Goal: Transaction & Acquisition: Purchase product/service

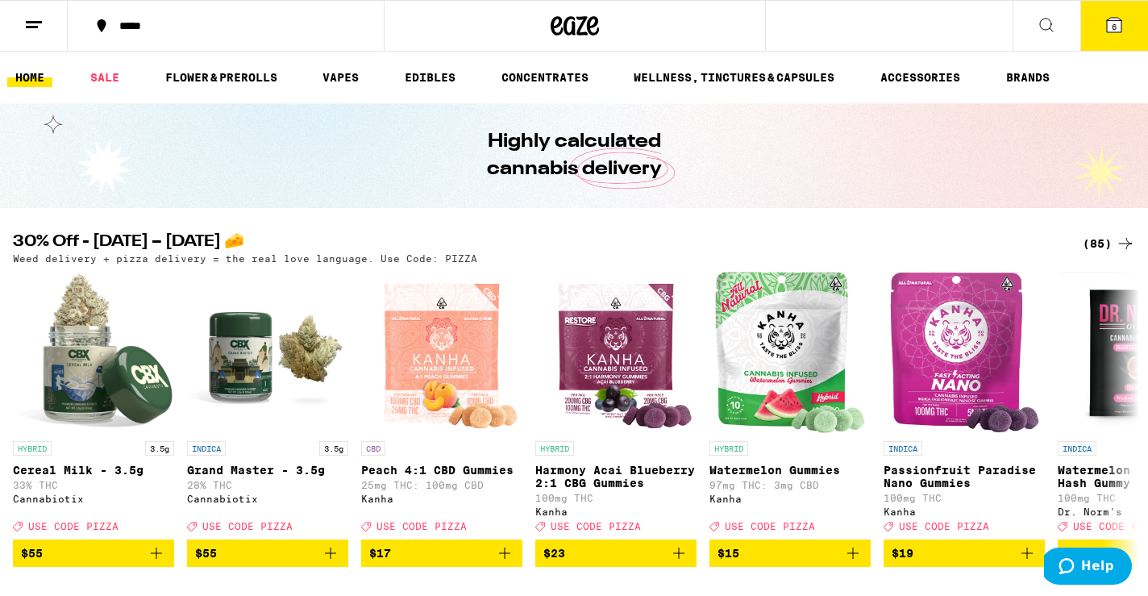
click at [1094, 243] on div "(85)" at bounding box center [1109, 243] width 52 height 19
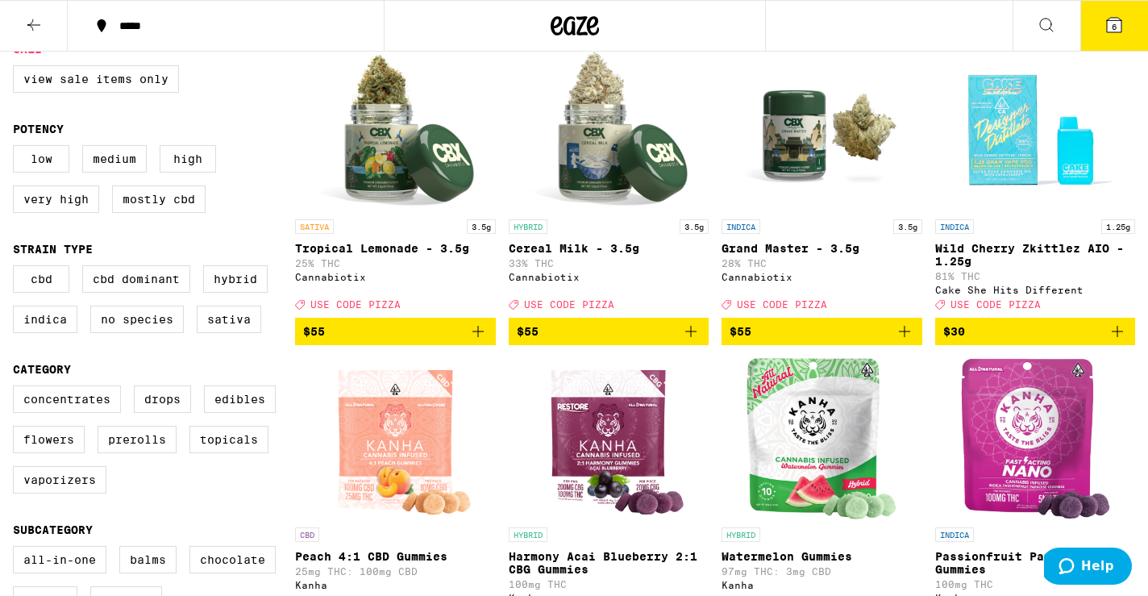
scroll to position [231, 0]
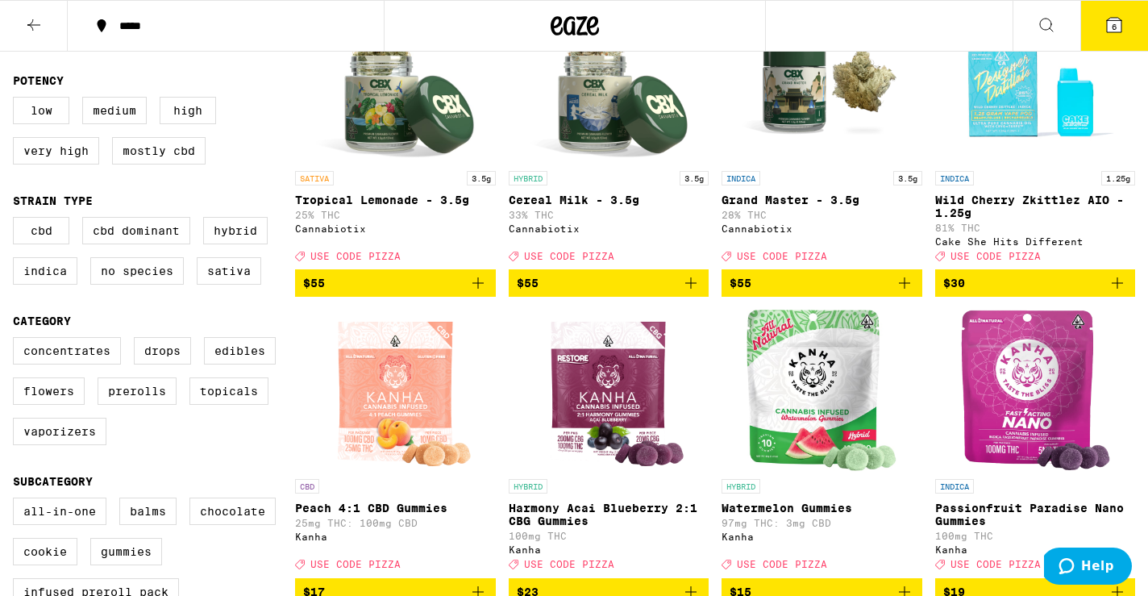
click at [1113, 293] on icon "Add to bag" at bounding box center [1117, 282] width 19 height 19
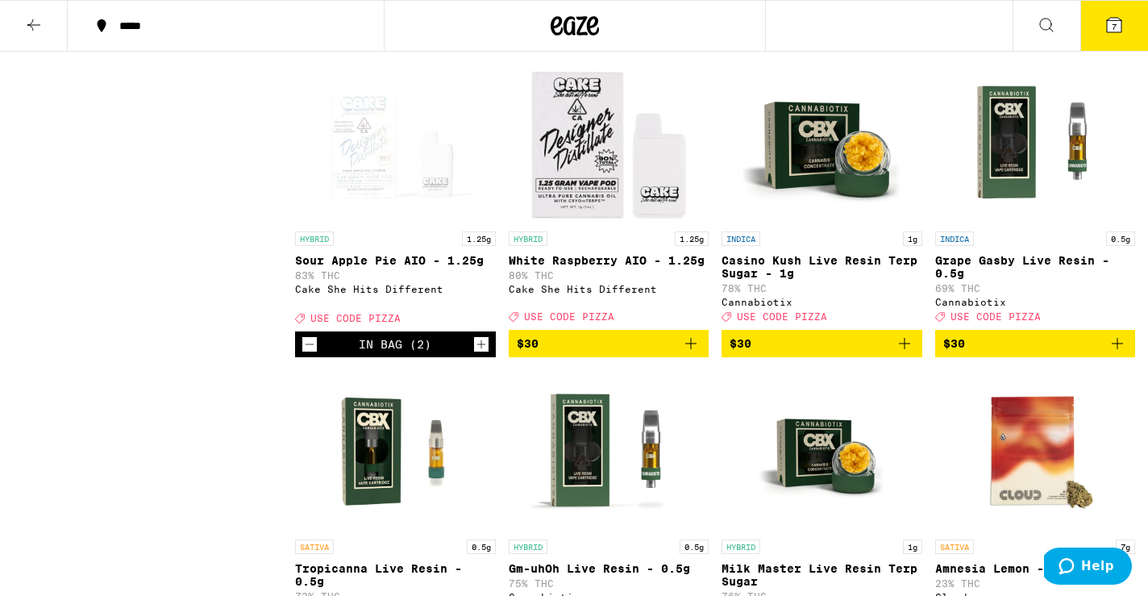
scroll to position [4784, 0]
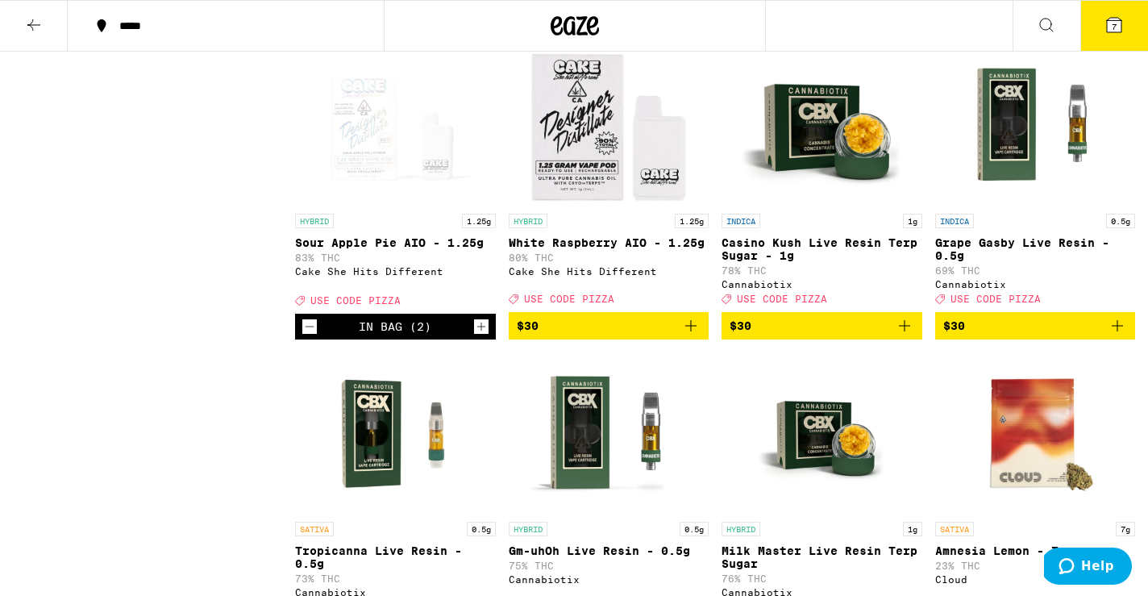
click at [480, 336] on icon "Increment" at bounding box center [481, 326] width 15 height 19
click at [692, 335] on icon "Add to bag" at bounding box center [690, 325] width 19 height 19
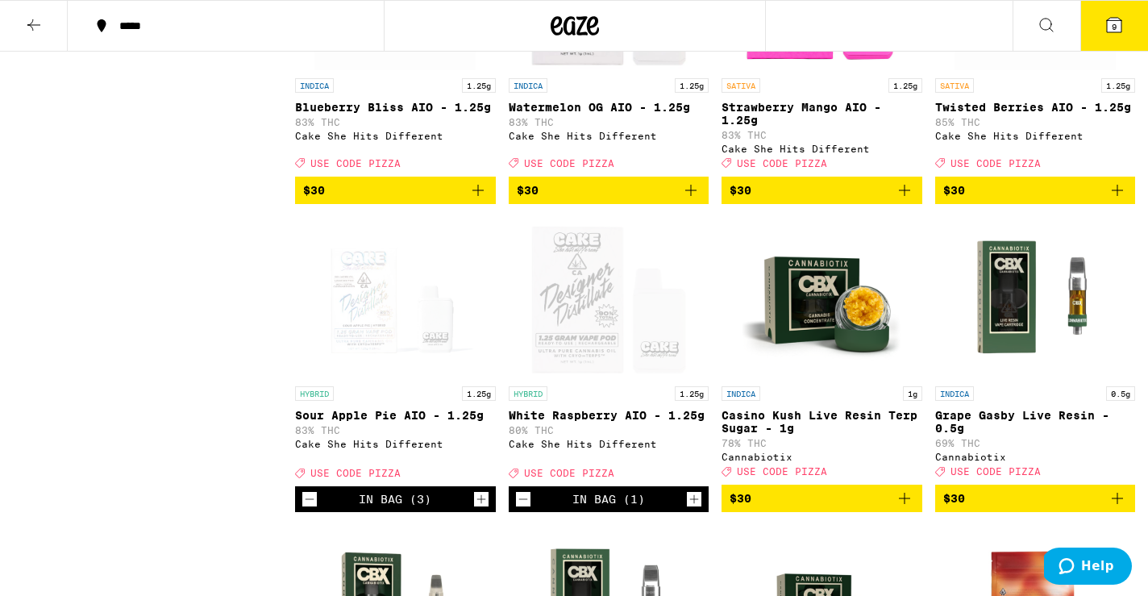
scroll to position [4606, 0]
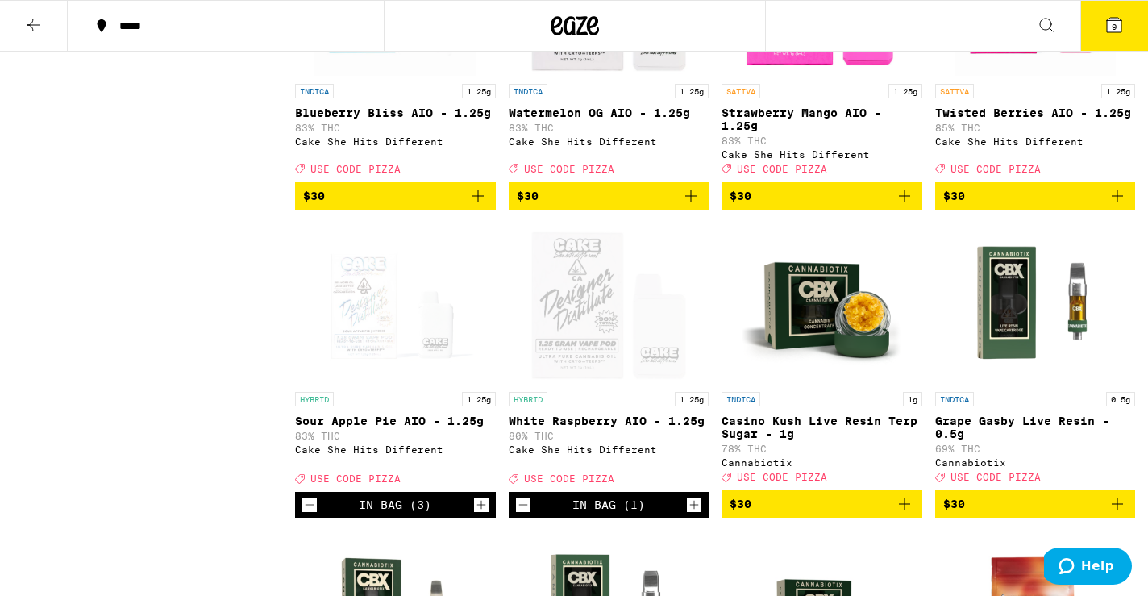
click at [905, 206] on icon "Add to bag" at bounding box center [904, 195] width 19 height 19
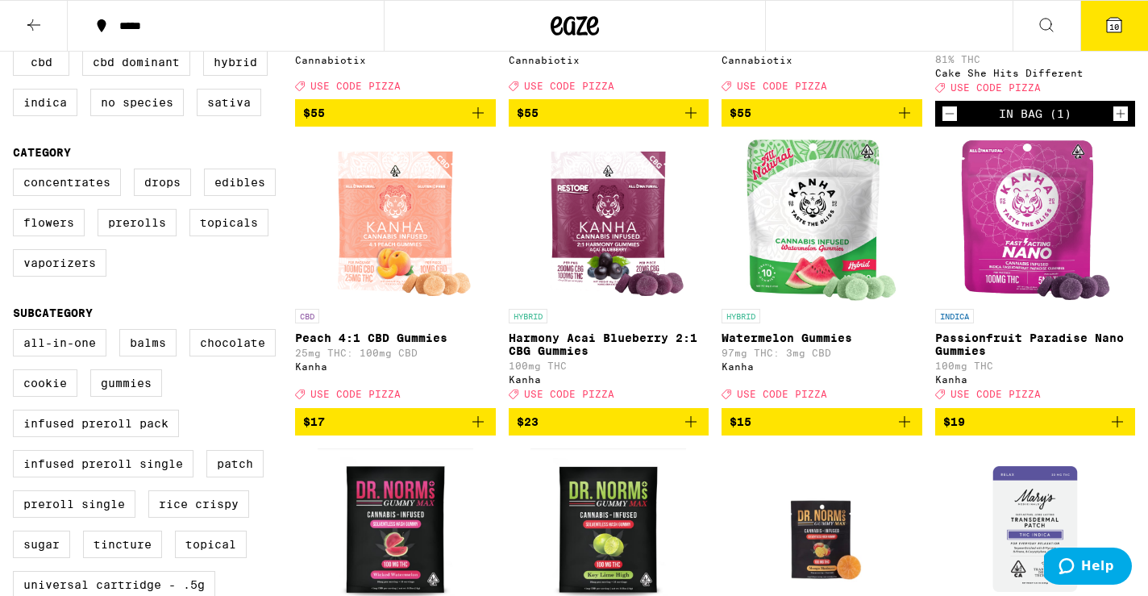
scroll to position [399, 0]
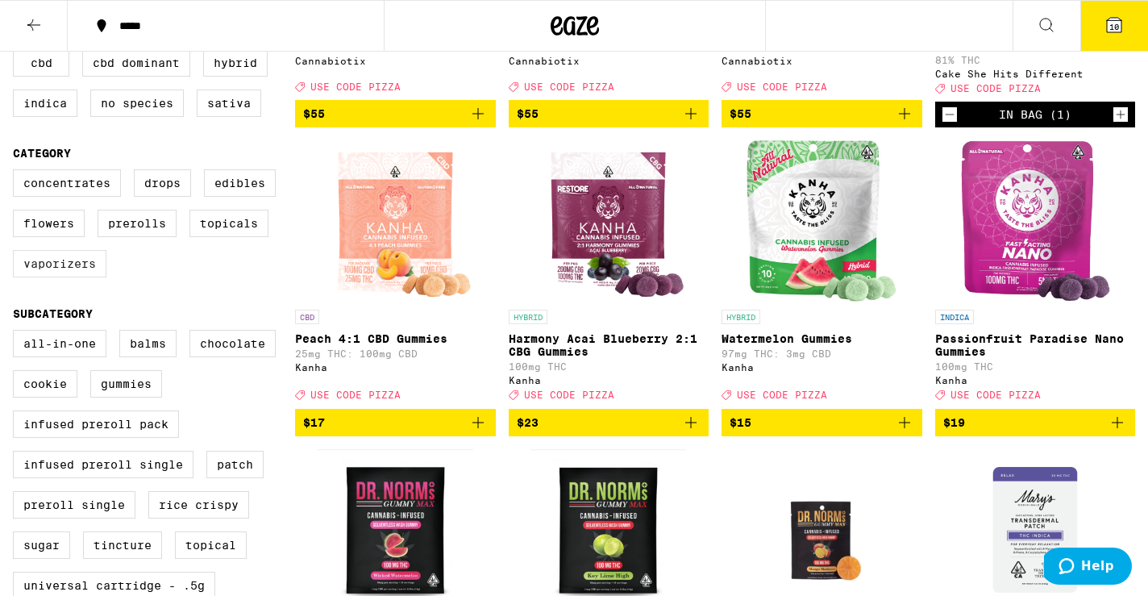
click at [79, 277] on label "Vaporizers" at bounding box center [60, 263] width 94 height 27
click at [17, 173] on input "Vaporizers" at bounding box center [16, 172] width 1 height 1
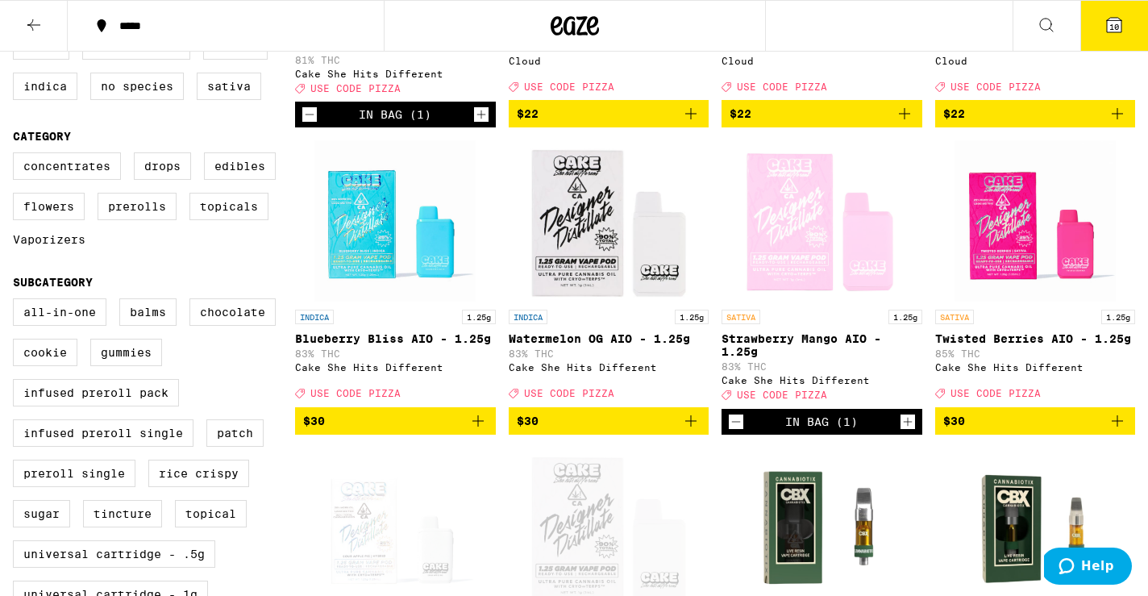
click at [79, 246] on label "Vaporizers" at bounding box center [49, 239] width 73 height 13
click at [17, 156] on input "Vaporizers" at bounding box center [16, 155] width 1 height 1
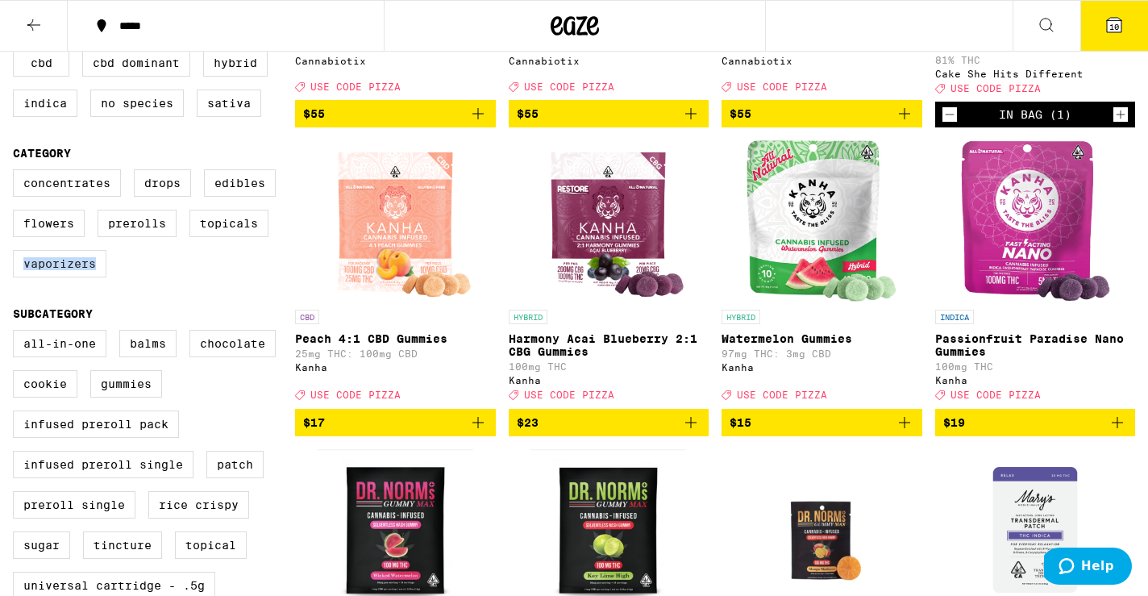
click at [79, 277] on label "Vaporizers" at bounding box center [60, 263] width 94 height 27
click at [17, 173] on input "Vaporizers" at bounding box center [16, 172] width 1 height 1
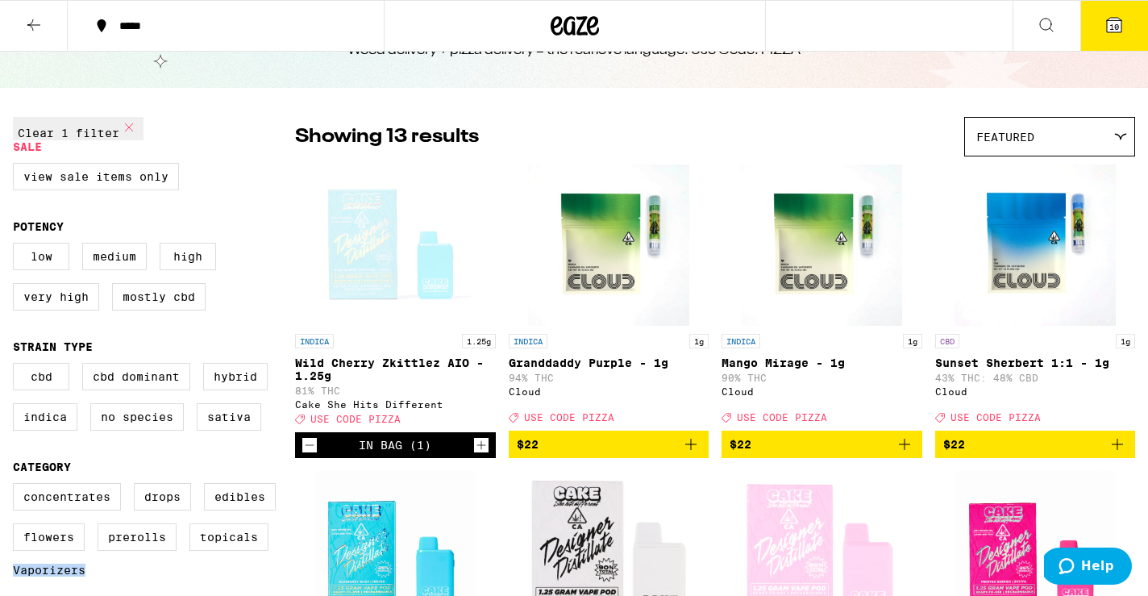
scroll to position [88, 0]
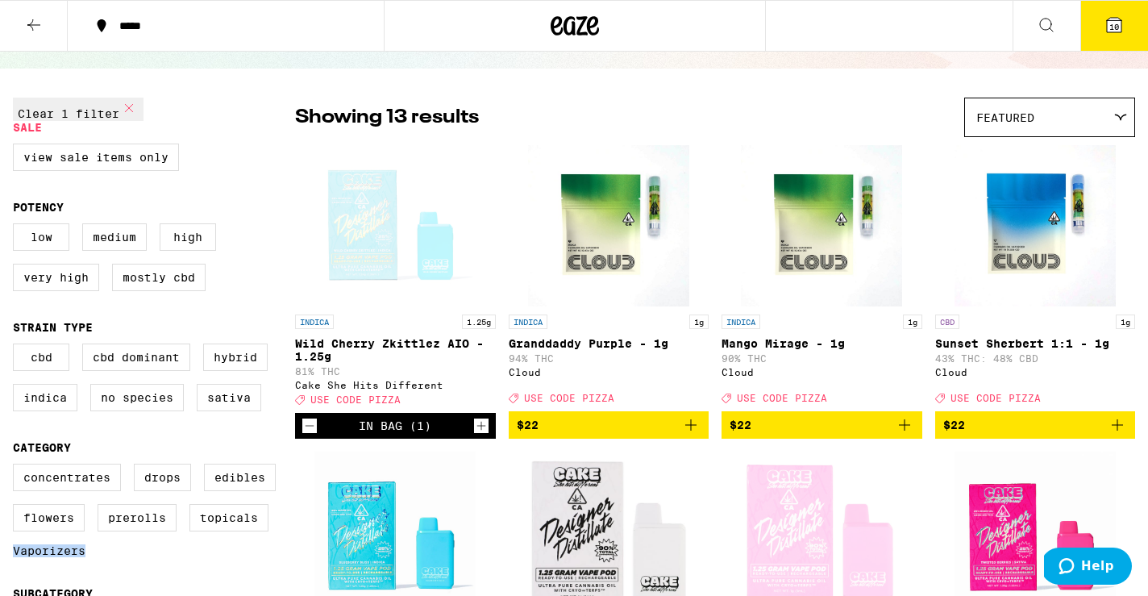
click at [125, 112] on icon at bounding box center [129, 108] width 8 height 8
checkbox input "false"
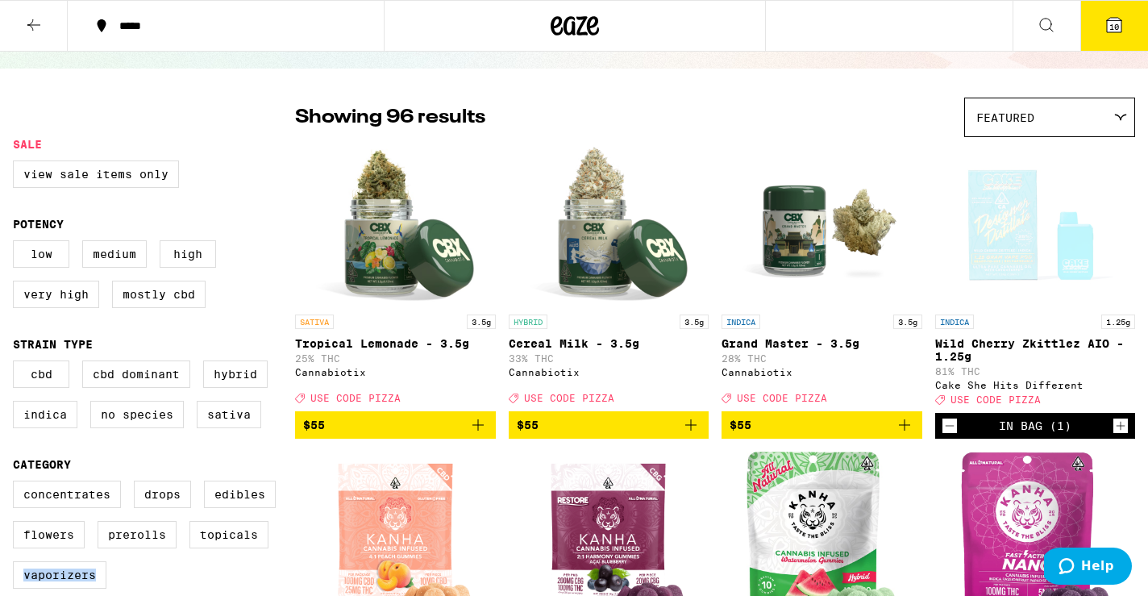
click at [40, 14] on button at bounding box center [34, 26] width 68 height 51
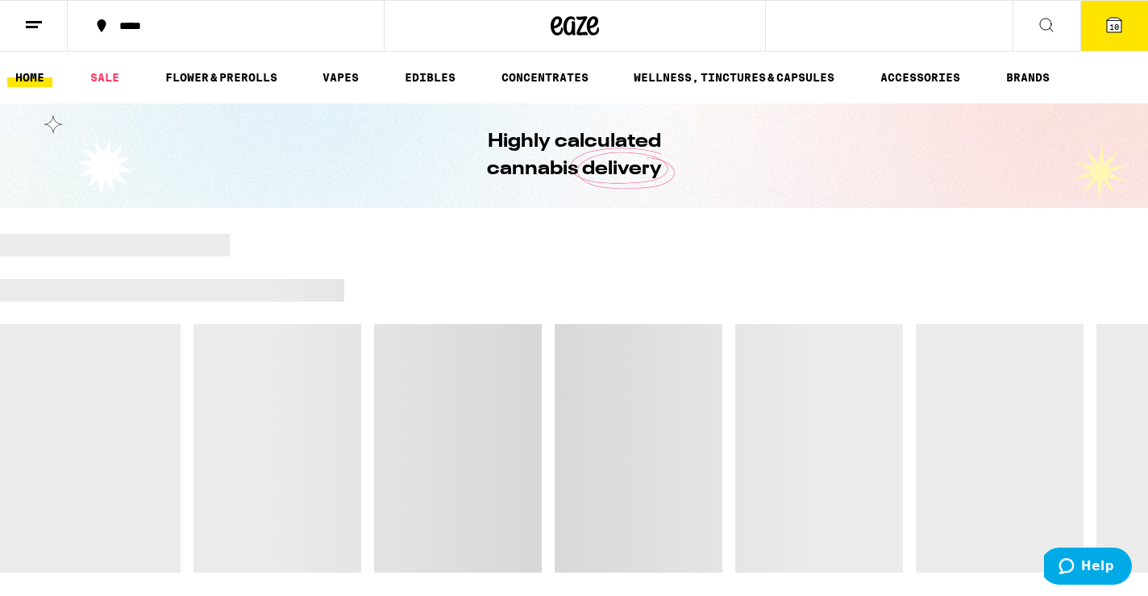
click at [538, 25] on div at bounding box center [575, 26] width 382 height 52
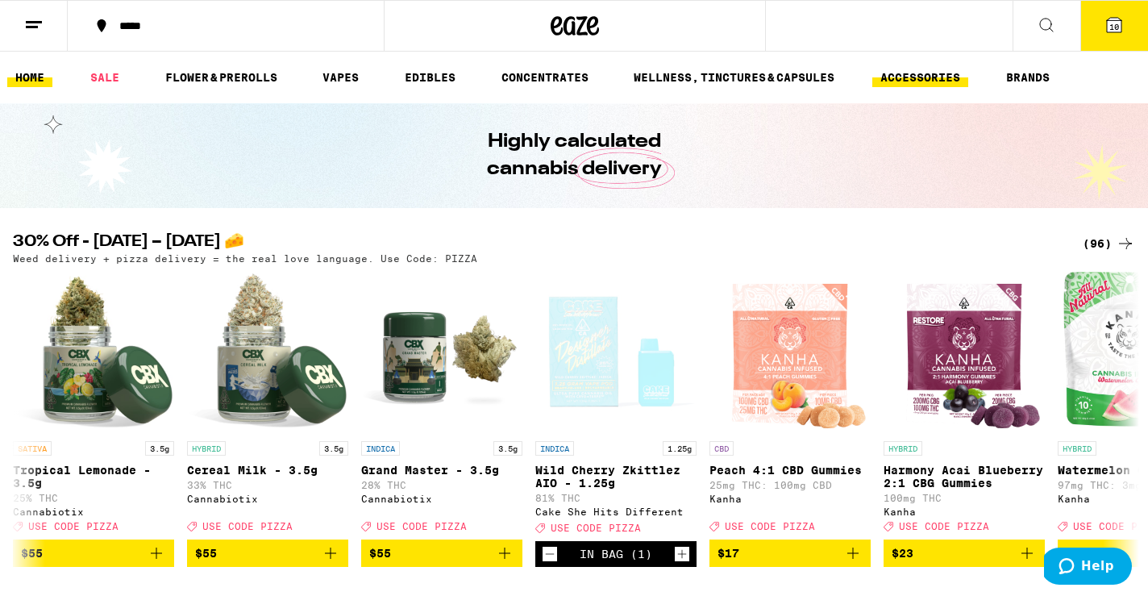
click at [945, 78] on link "ACCESSORIES" at bounding box center [920, 77] width 96 height 19
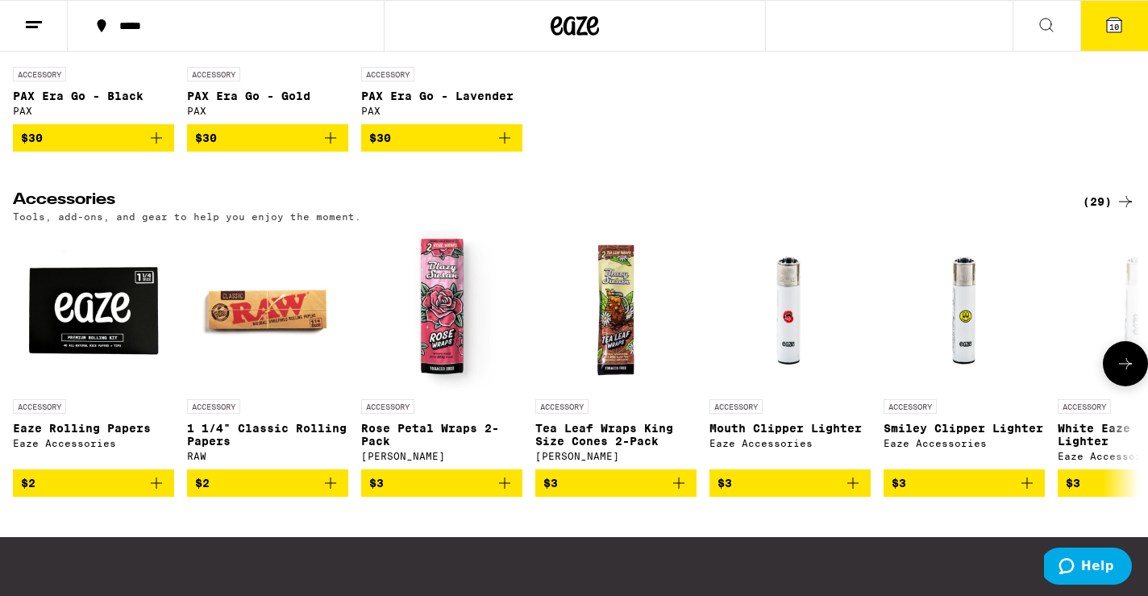
scroll to position [382, 0]
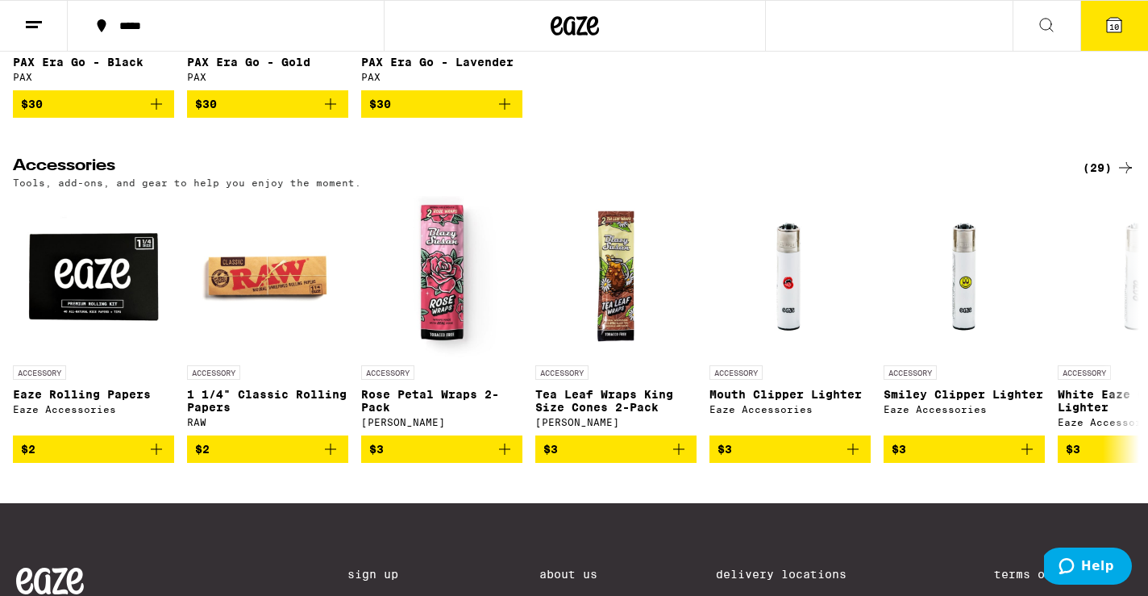
click at [1094, 177] on div "(29)" at bounding box center [1109, 167] width 52 height 19
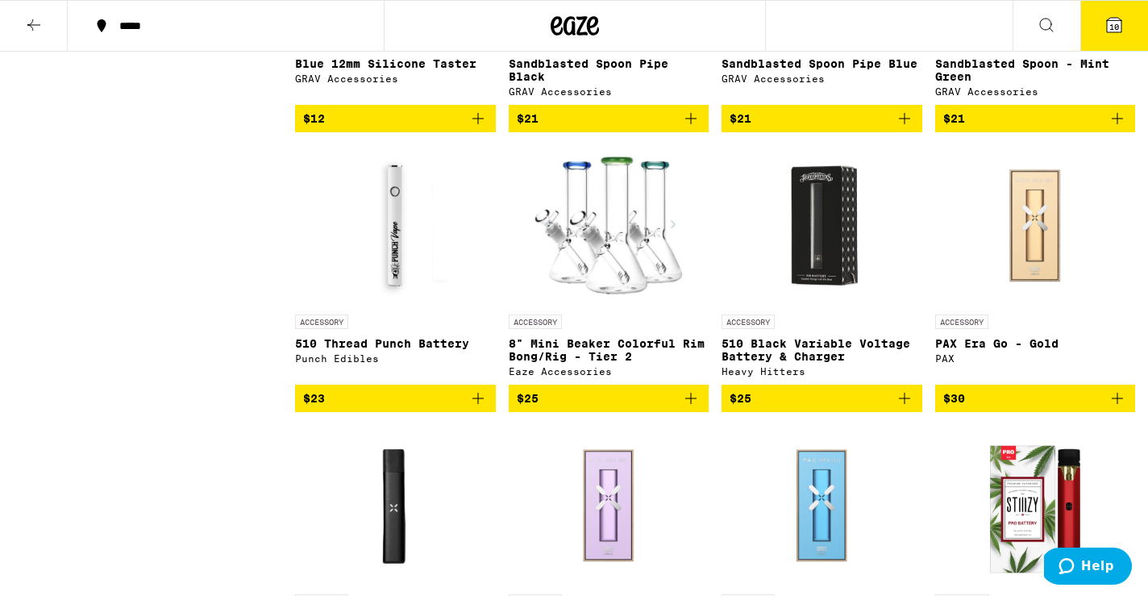
scroll to position [1200, 0]
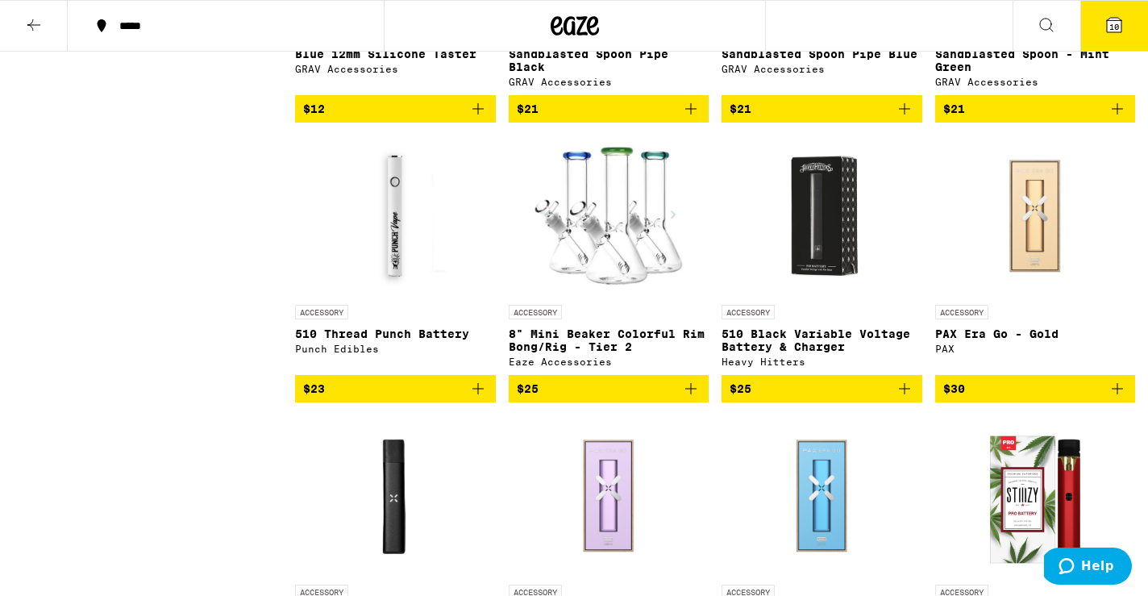
click at [334, 340] on p "510 Thread Punch Battery" at bounding box center [395, 333] width 201 height 13
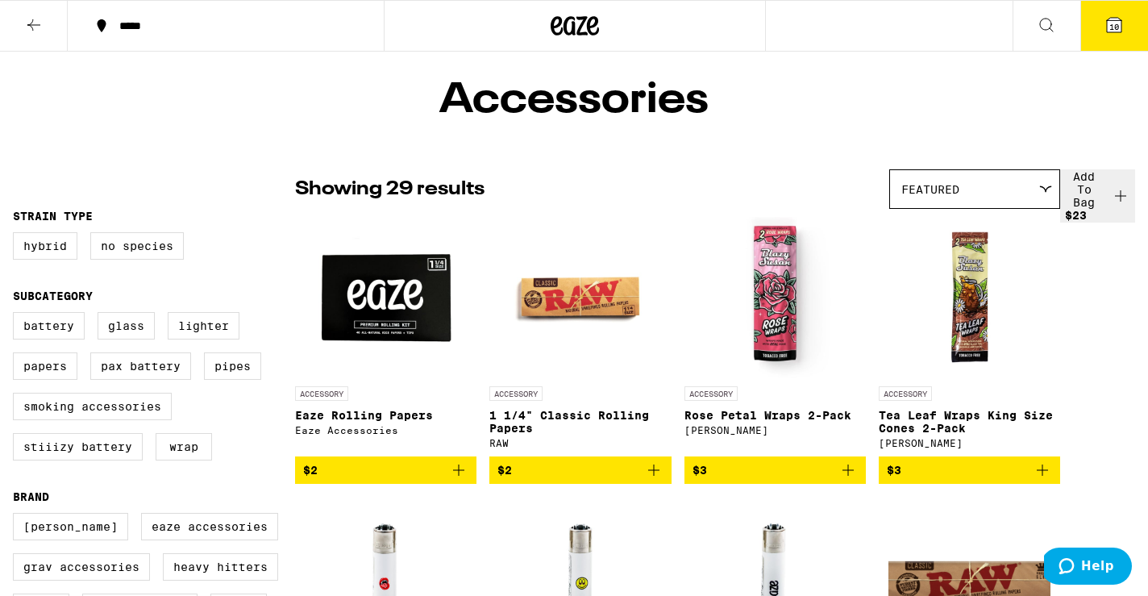
click at [594, 15] on icon at bounding box center [575, 25] width 48 height 29
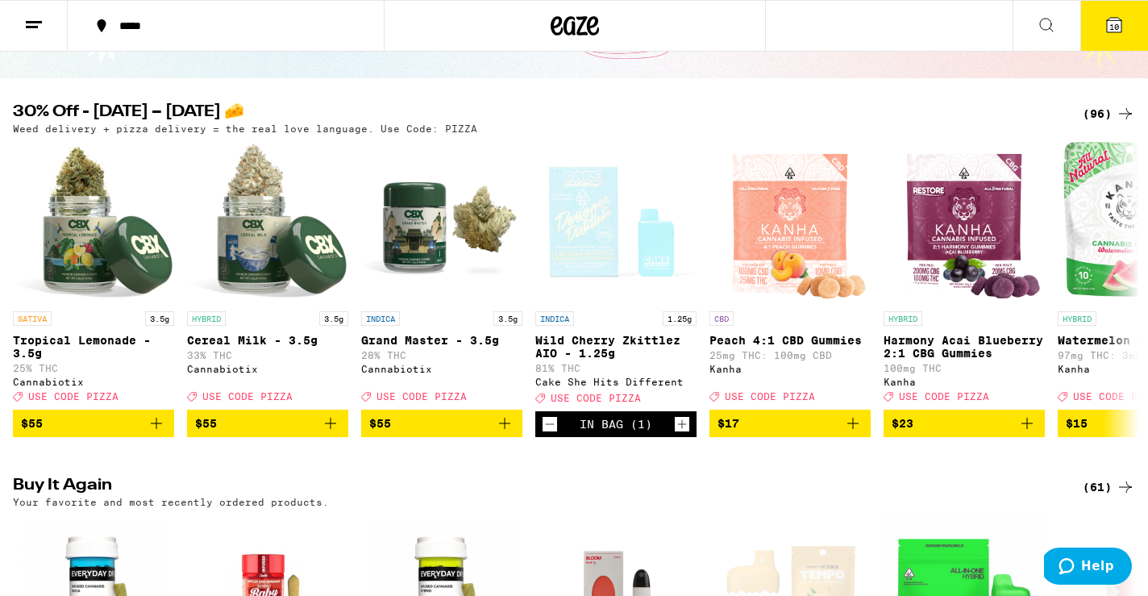
scroll to position [19, 0]
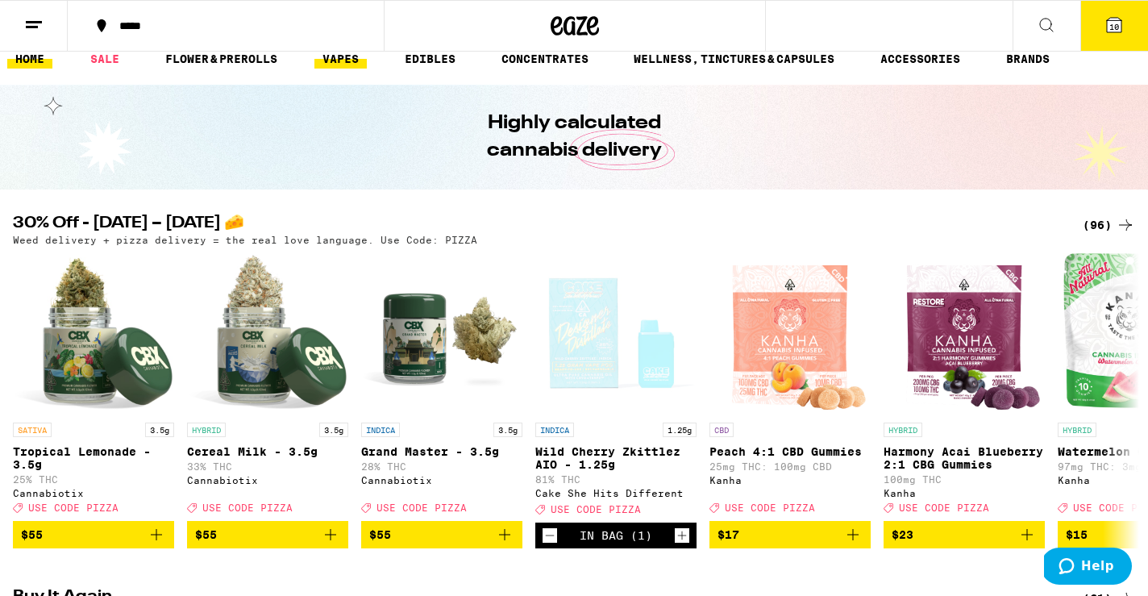
click at [360, 60] on link "VAPES" at bounding box center [340, 58] width 52 height 19
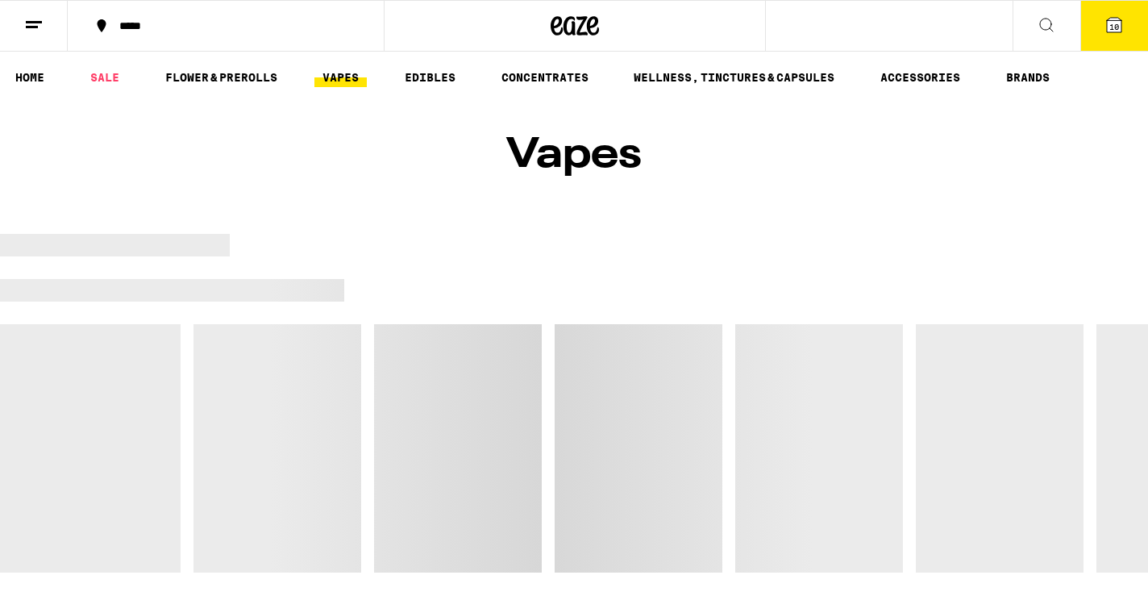
click at [360, 60] on ul "HOME SALE FLOWER & PREROLLS VAPES EDIBLES CONCENTRATES WELLNESS, TINCTURES & CA…" at bounding box center [574, 78] width 1148 height 52
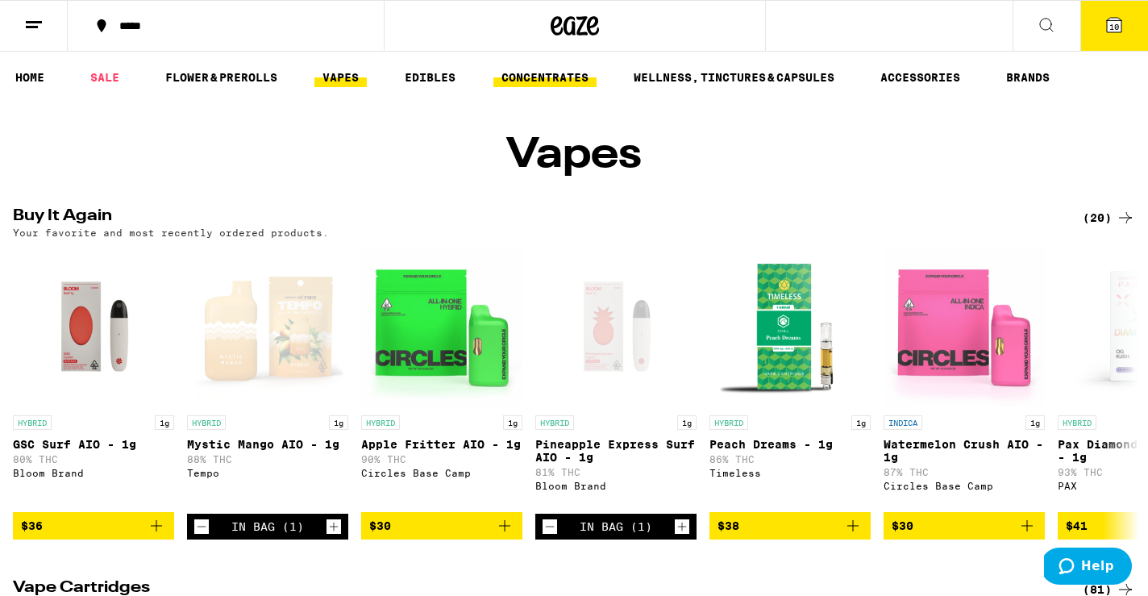
click at [566, 74] on link "CONCENTRATES" at bounding box center [544, 77] width 103 height 19
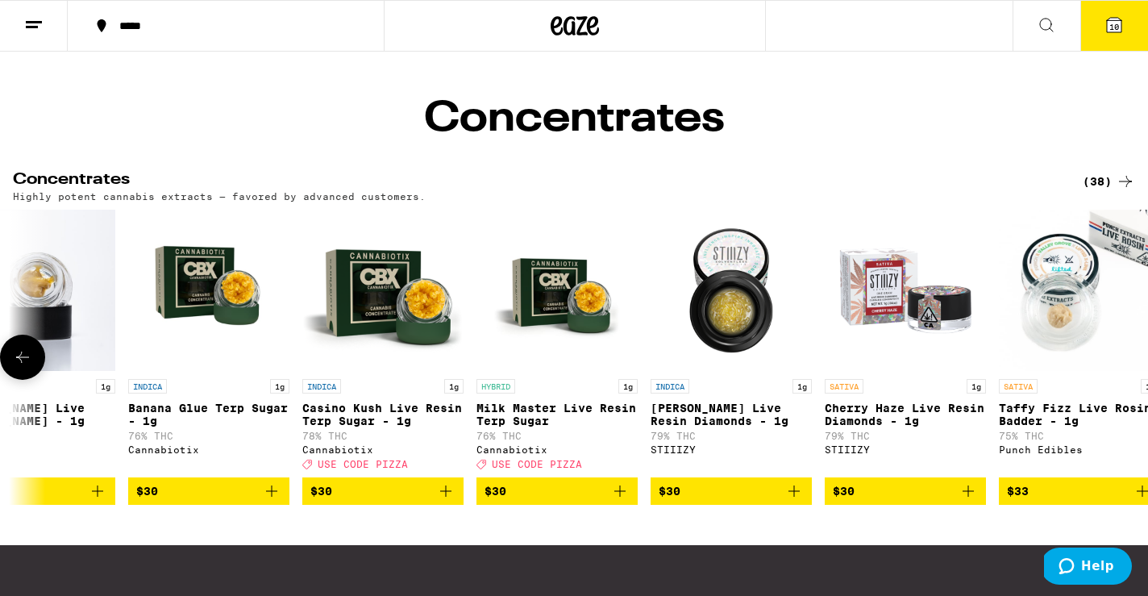
scroll to position [0, 5495]
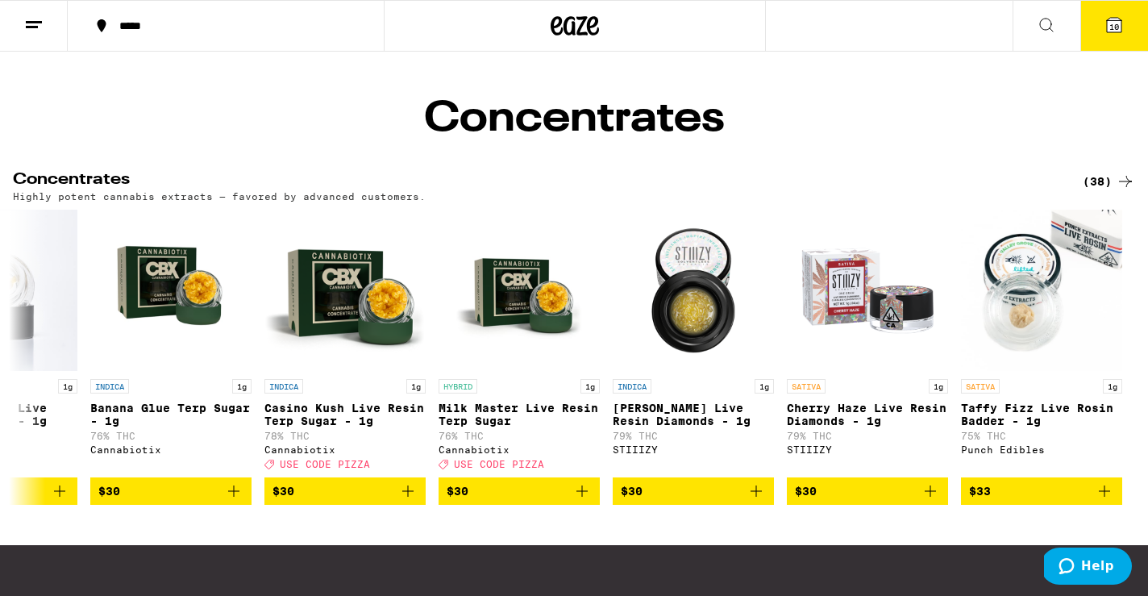
click at [1102, 190] on div "(38)" at bounding box center [1109, 181] width 52 height 19
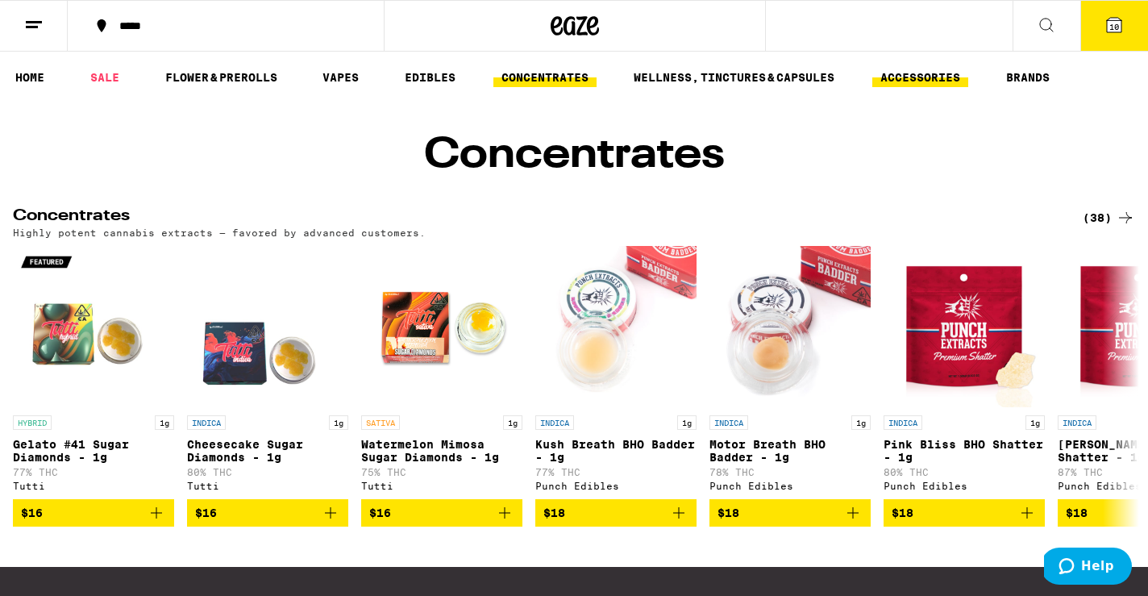
click at [922, 68] on link "ACCESSORIES" at bounding box center [920, 77] width 96 height 19
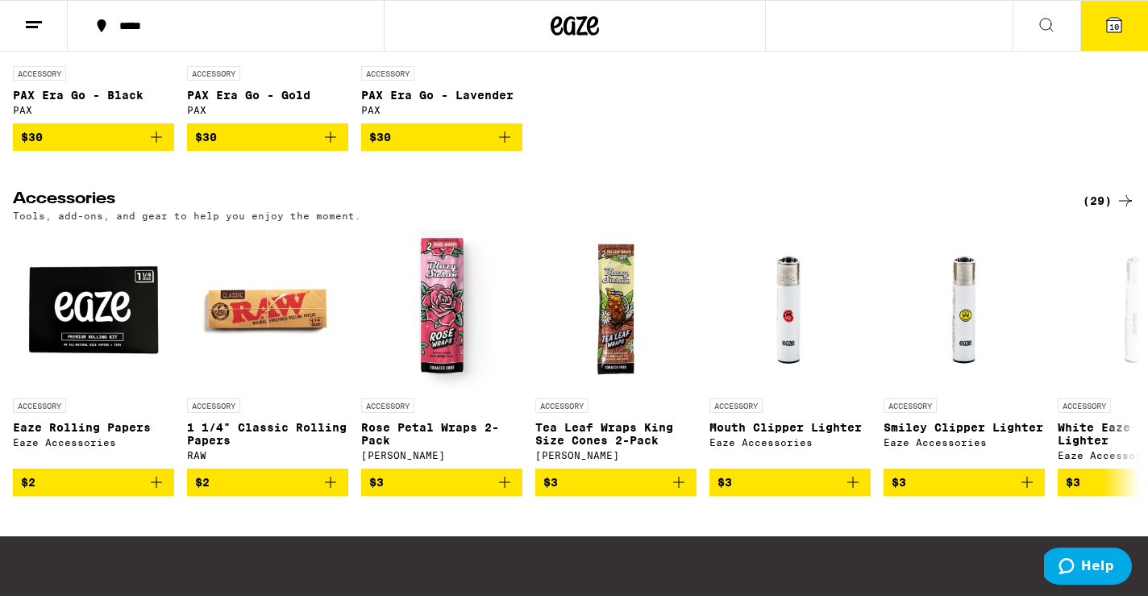
scroll to position [352, 0]
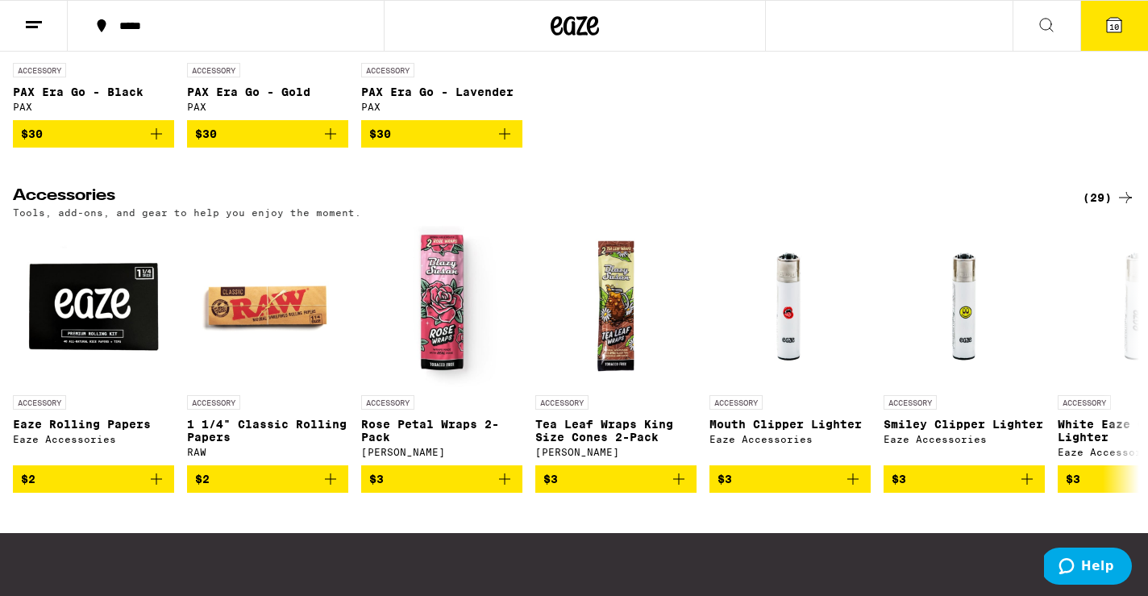
click at [1093, 207] on div "(29)" at bounding box center [1109, 197] width 52 height 19
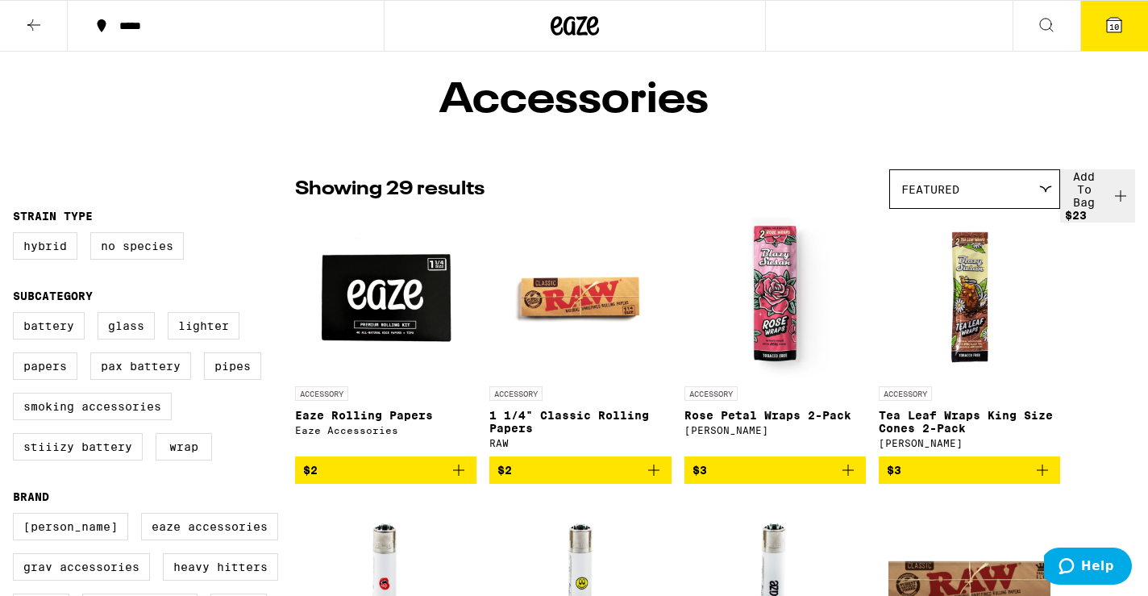
click at [1107, 30] on icon at bounding box center [1114, 25] width 15 height 15
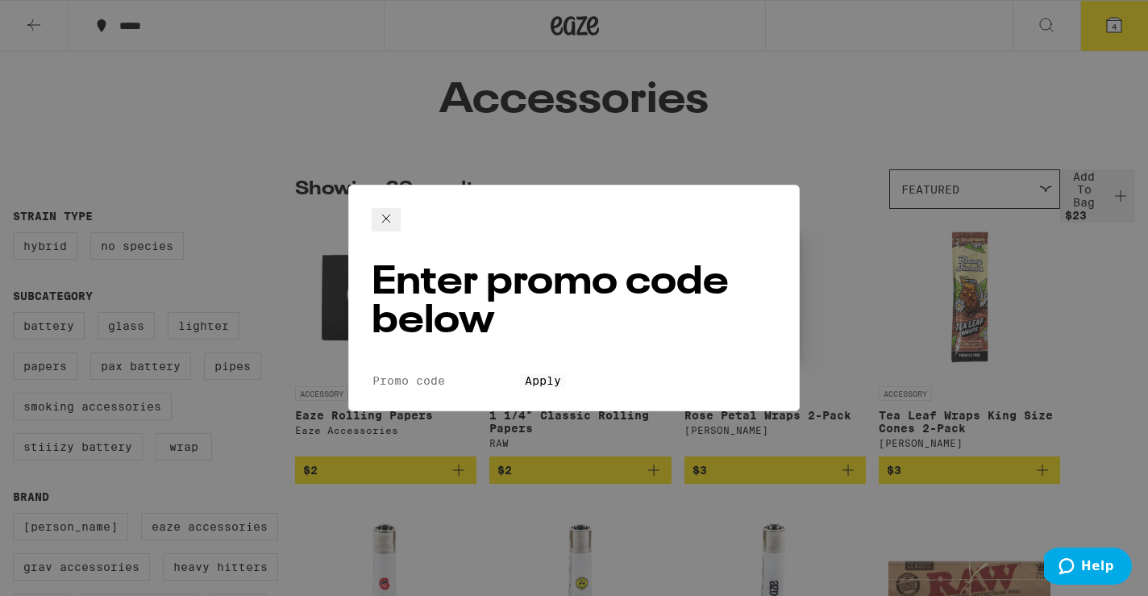
click at [525, 269] on div "Enter promo code below Promo Code Apply" at bounding box center [573, 298] width 451 height 227
click at [520, 373] on input "Promo Code" at bounding box center [446, 380] width 148 height 15
type input "PIZZA"
click at [559, 374] on span "Apply" at bounding box center [543, 380] width 36 height 13
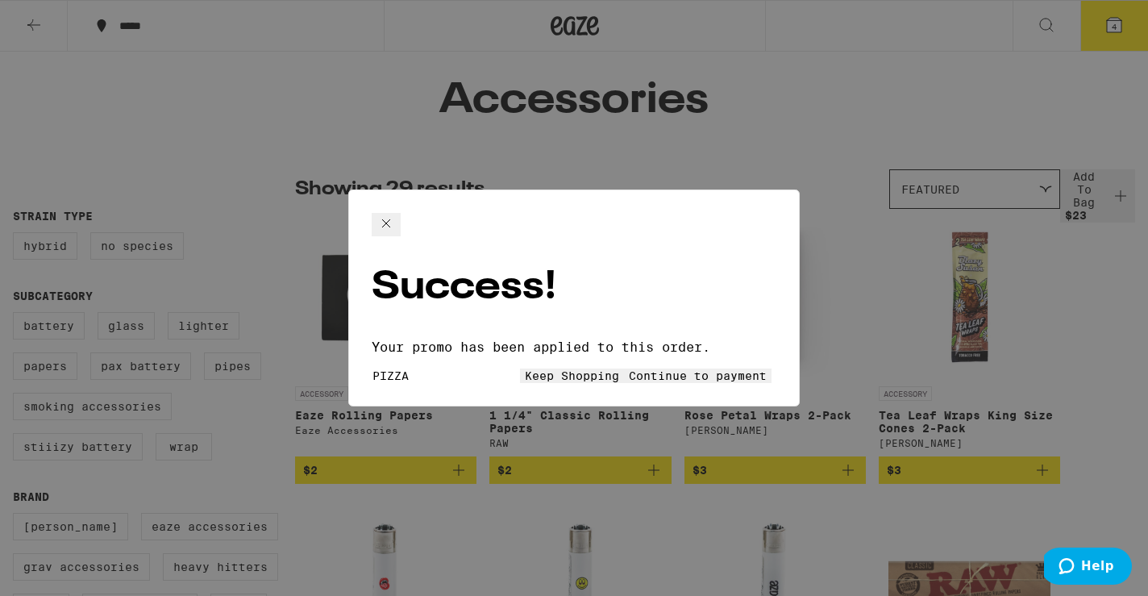
click at [640, 368] on button "Continue to payment" at bounding box center [698, 375] width 148 height 15
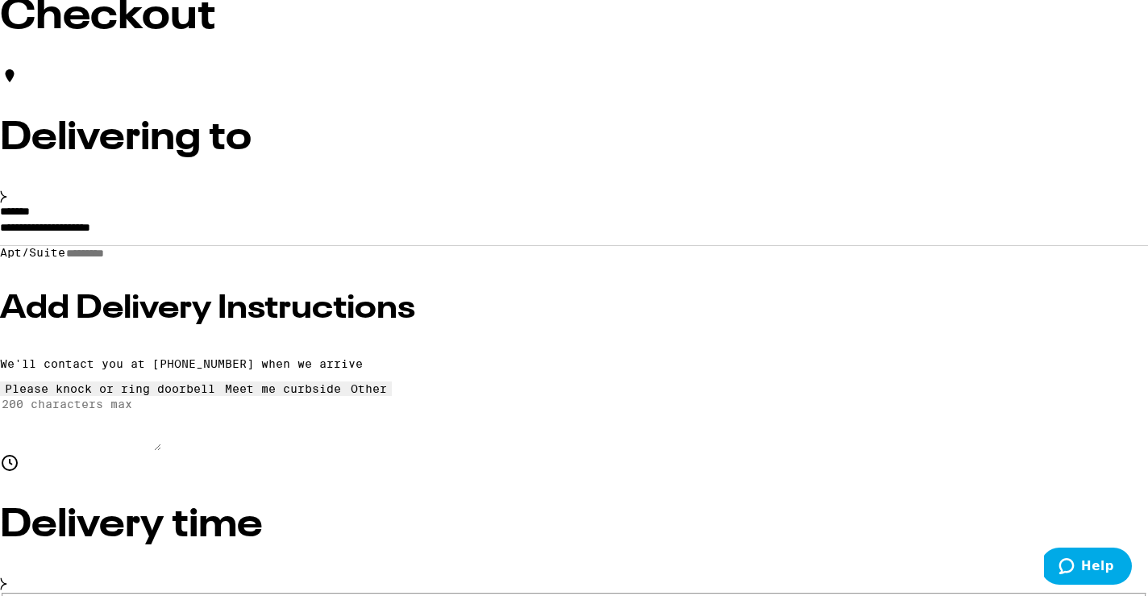
scroll to position [123, 0]
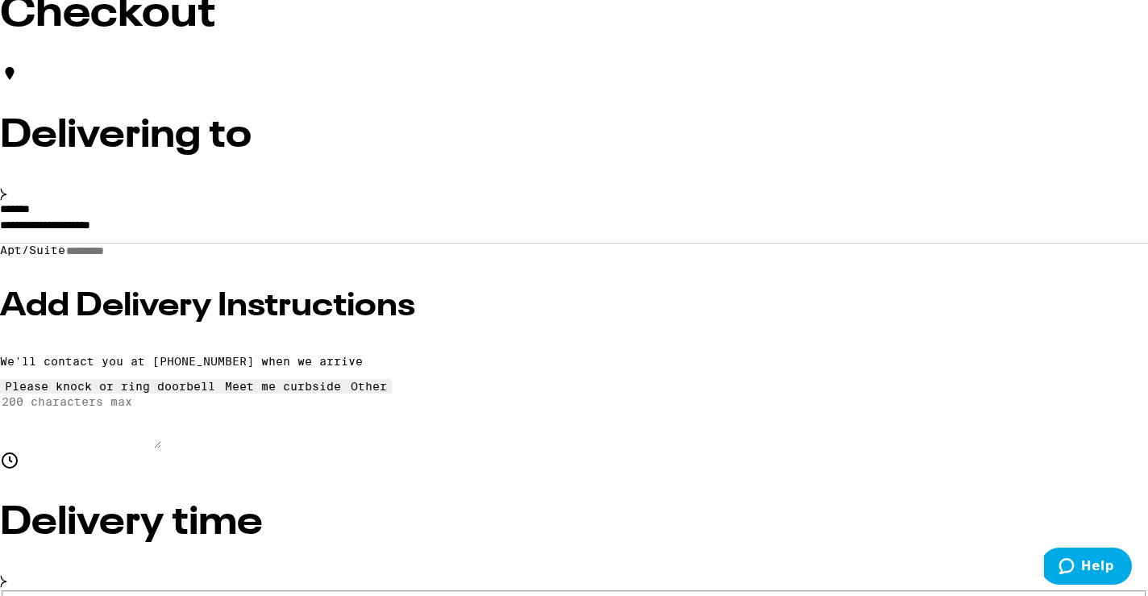
click at [326, 243] on input "**********" at bounding box center [574, 228] width 1148 height 27
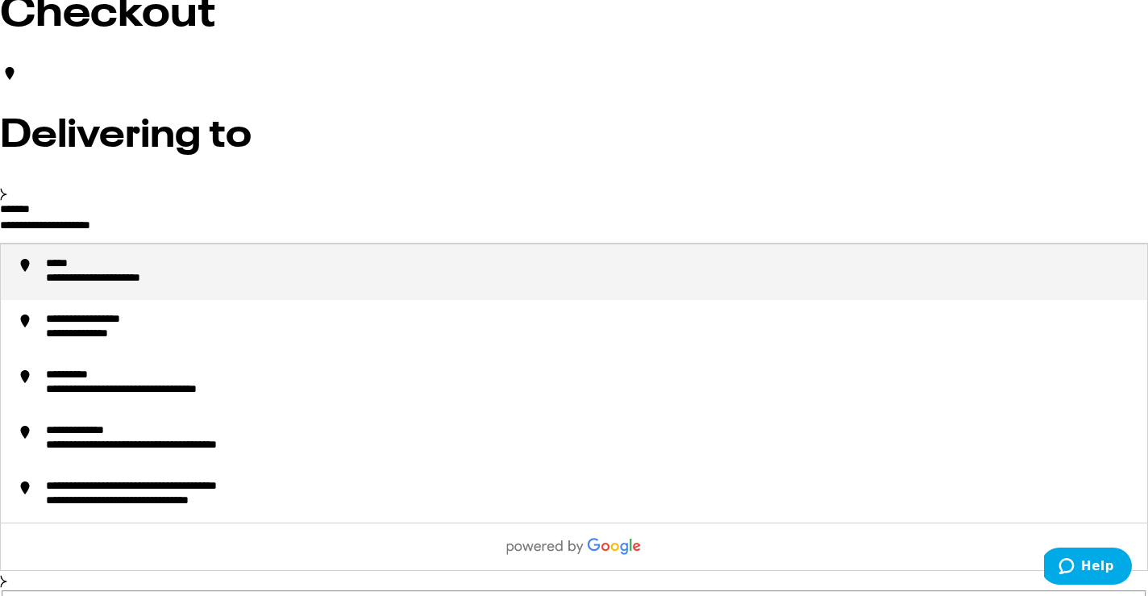
drag, startPoint x: 326, startPoint y: 249, endPoint x: 89, endPoint y: 252, distance: 237.0
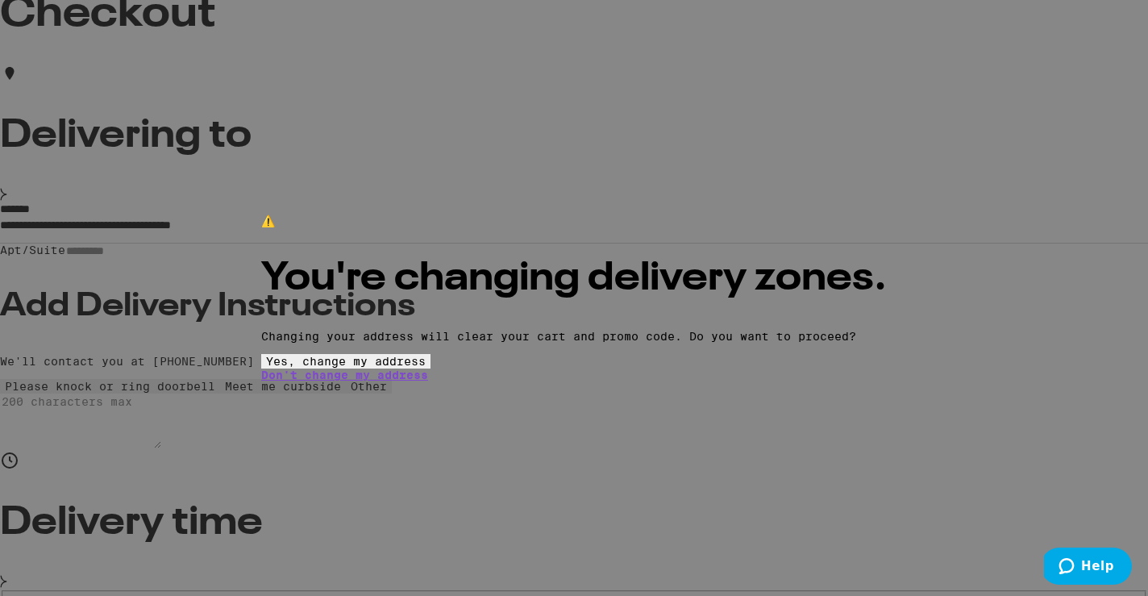
click at [430, 368] on button "Yes, change my address" at bounding box center [345, 361] width 169 height 15
type input "**********"
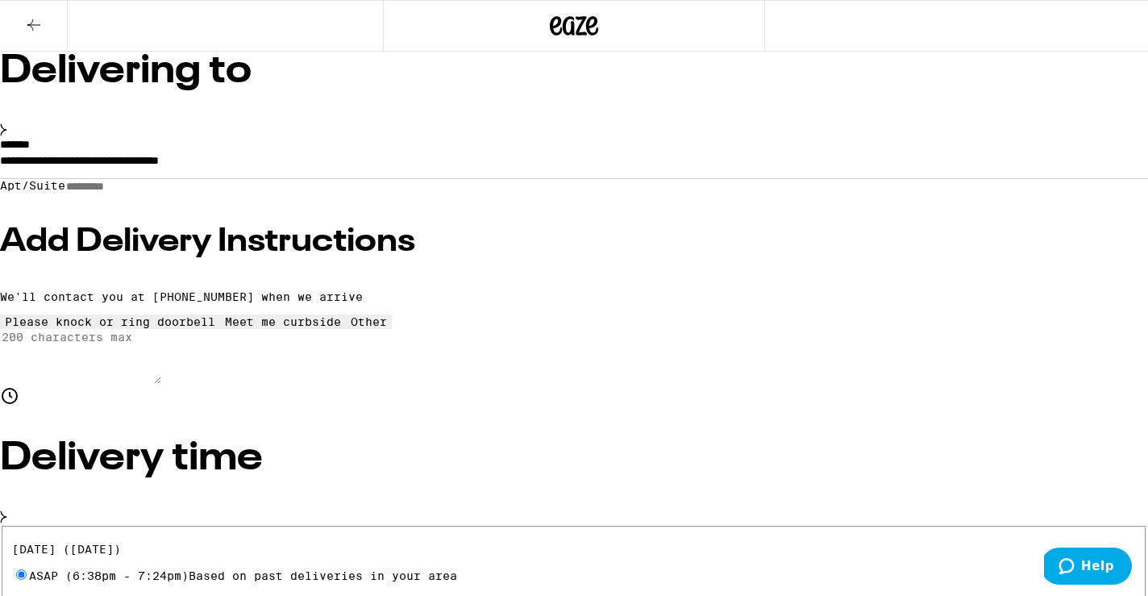
scroll to position [71, 0]
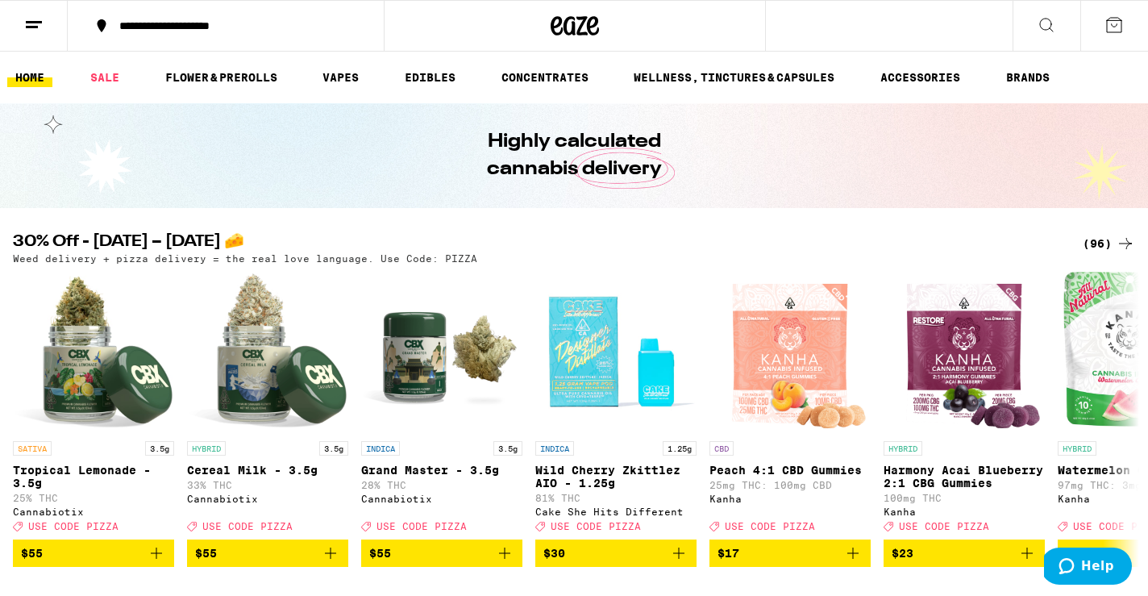
click at [1110, 29] on icon at bounding box center [1113, 24] width 19 height 19
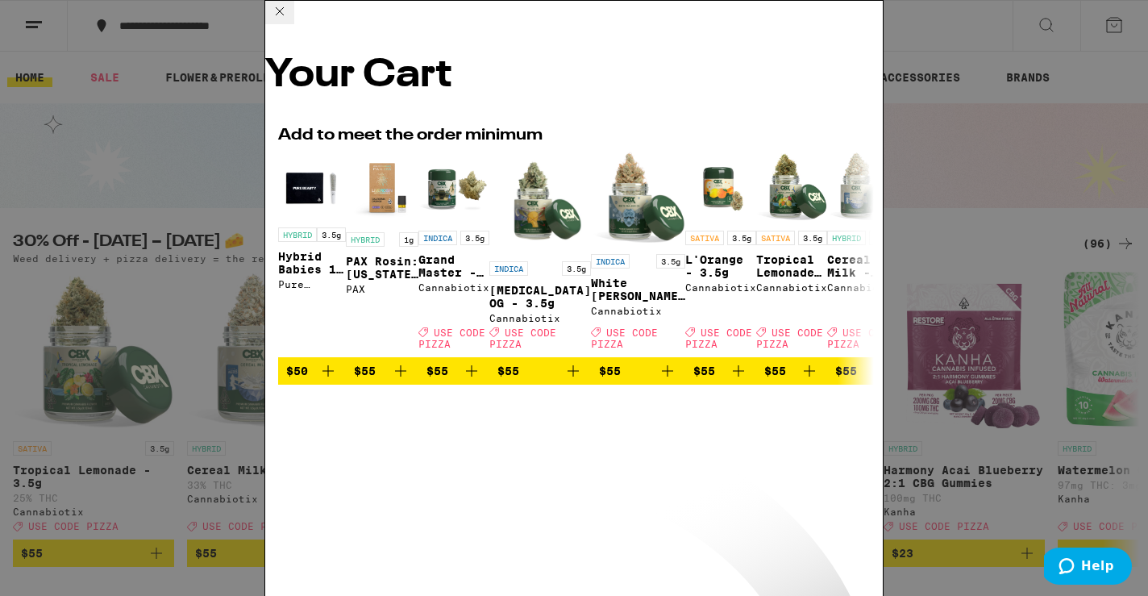
click at [289, 21] on icon at bounding box center [279, 11] width 19 height 19
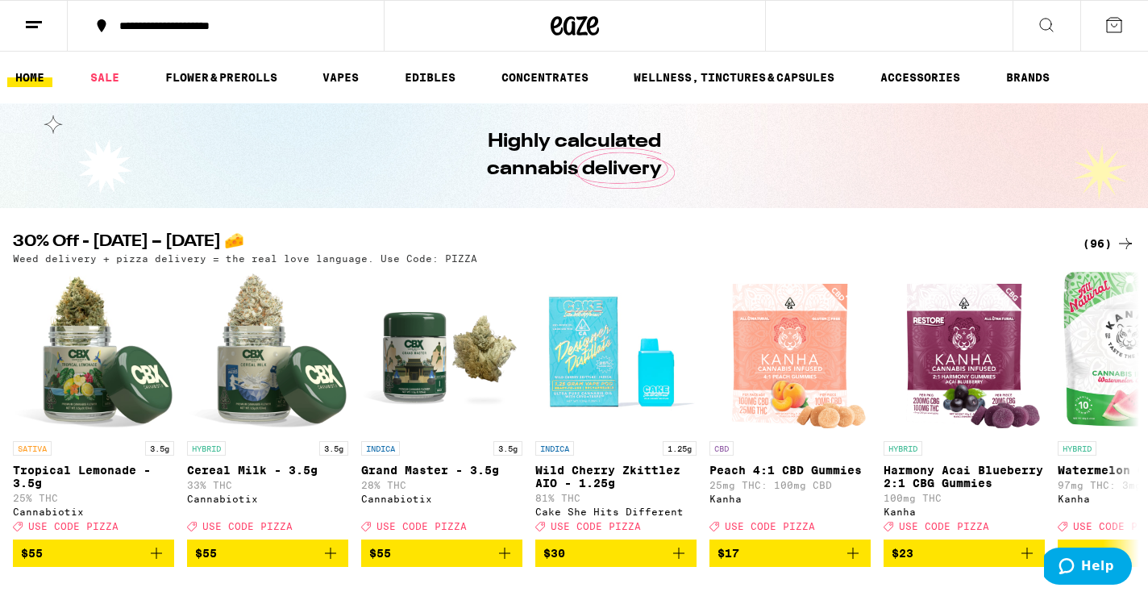
click at [1120, 23] on icon at bounding box center [1113, 24] width 19 height 19
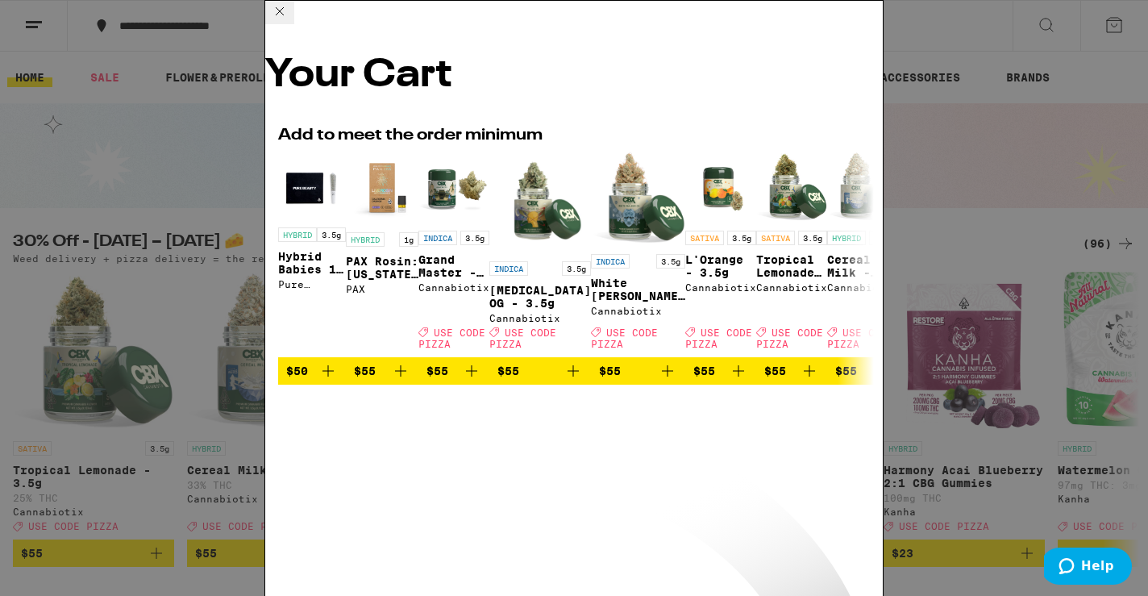
click at [289, 19] on icon at bounding box center [279, 11] width 19 height 19
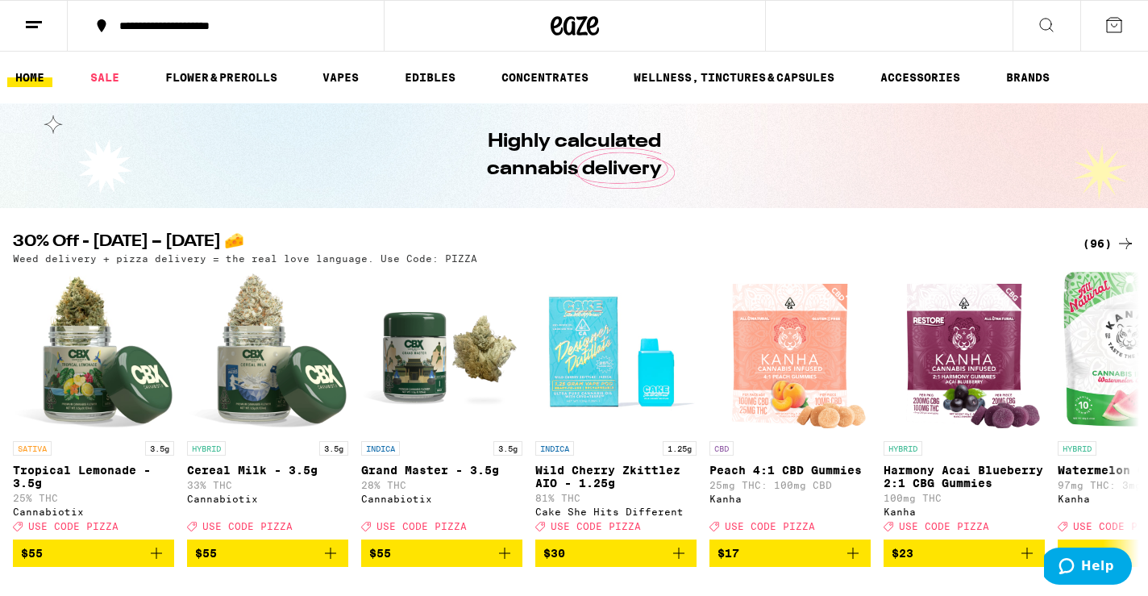
click at [1089, 235] on div "(96)" at bounding box center [1109, 243] width 52 height 19
click at [1101, 244] on div "(96)" at bounding box center [1109, 243] width 52 height 19
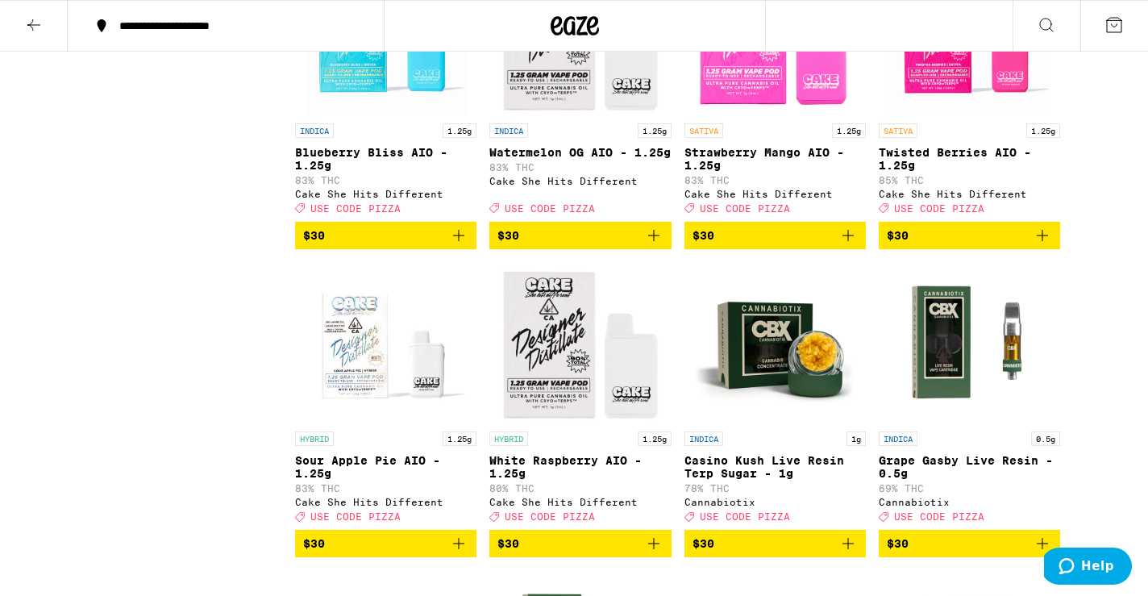
scroll to position [4566, 0]
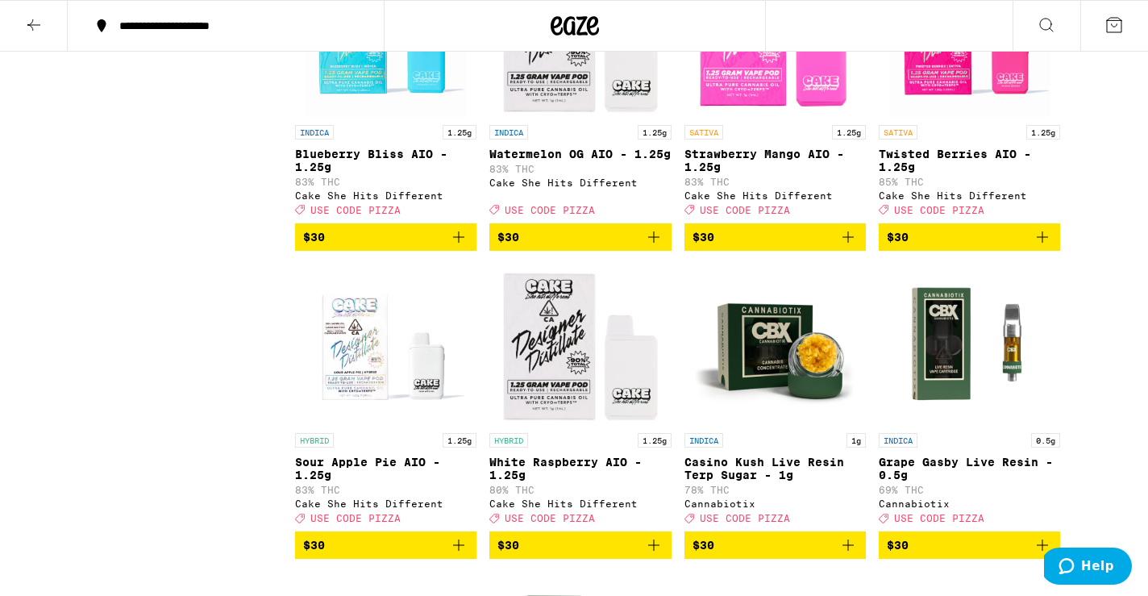
click at [858, 247] on icon "Add to bag" at bounding box center [847, 236] width 19 height 19
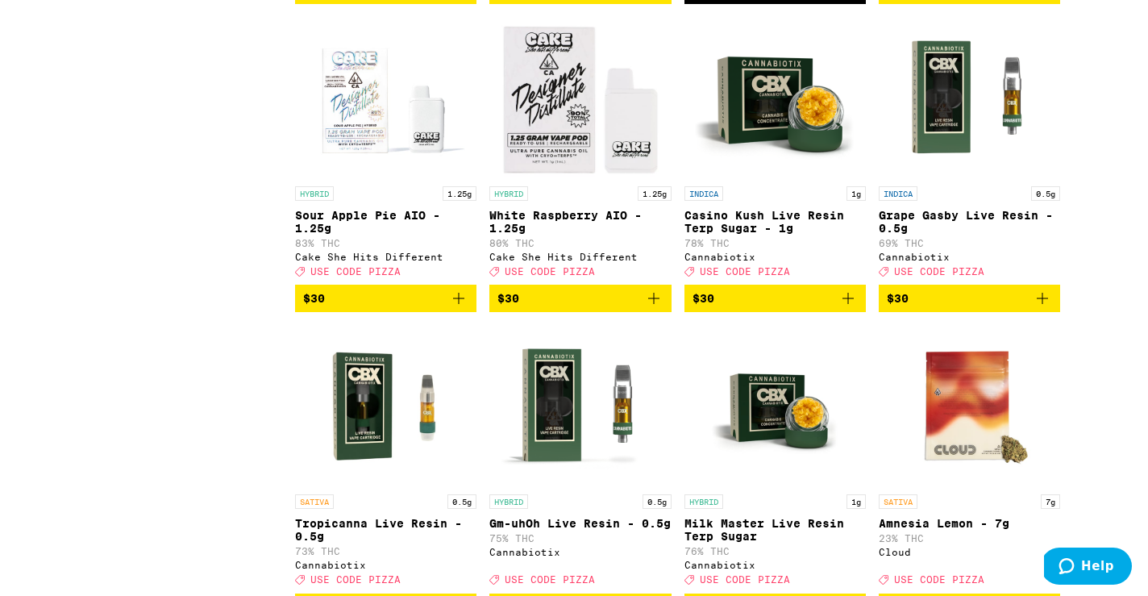
scroll to position [4871, 0]
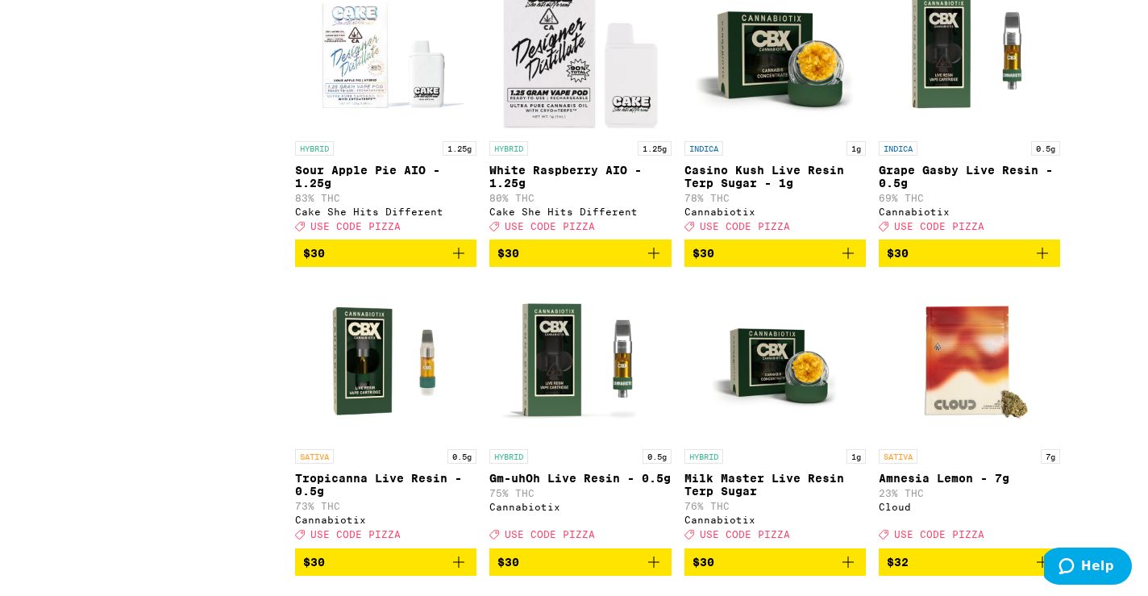
click at [663, 263] on icon "Add to bag" at bounding box center [653, 252] width 19 height 19
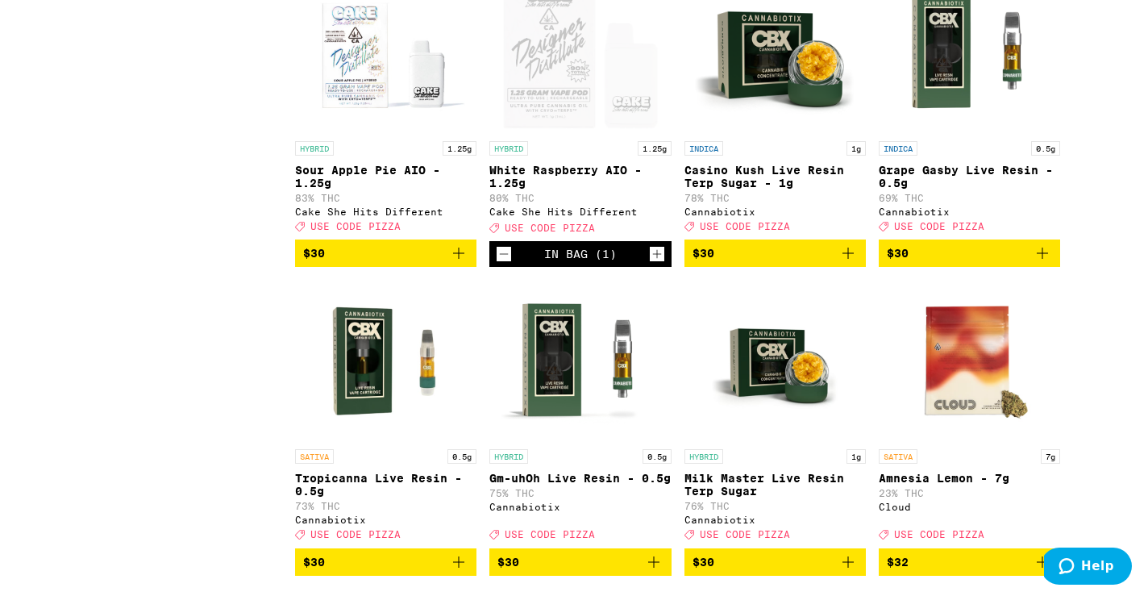
scroll to position [4819, 0]
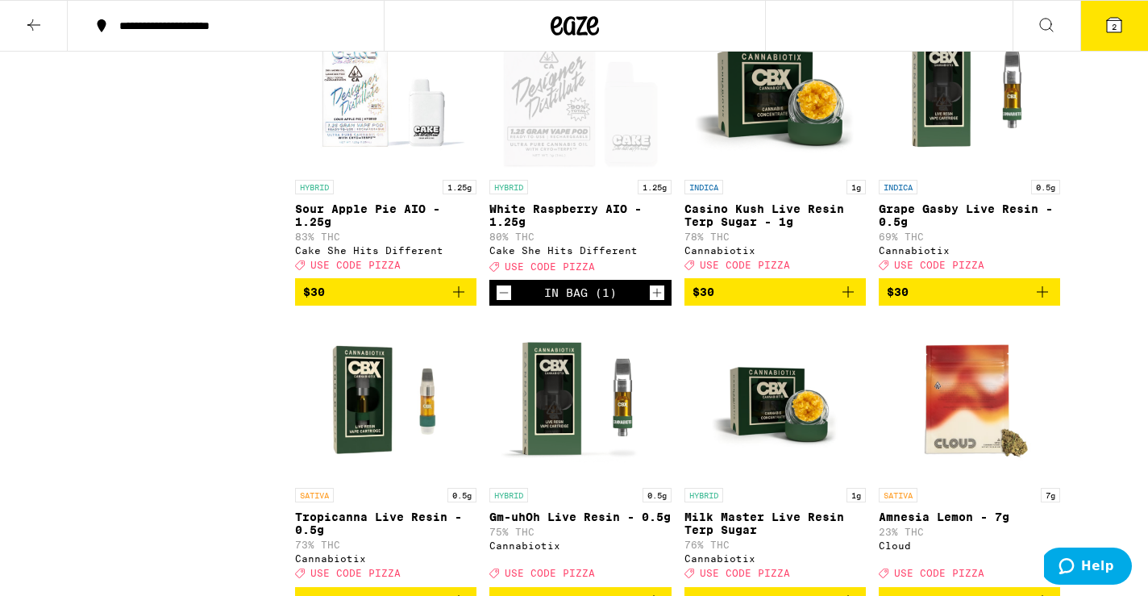
click at [468, 302] on icon "Add to bag" at bounding box center [458, 291] width 19 height 19
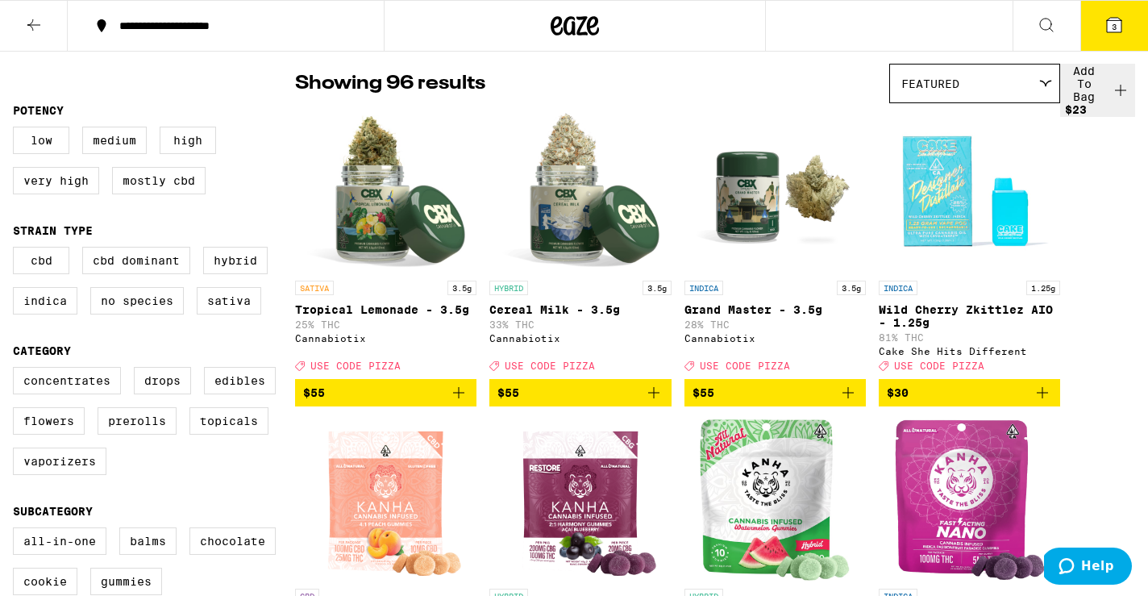
scroll to position [0, 0]
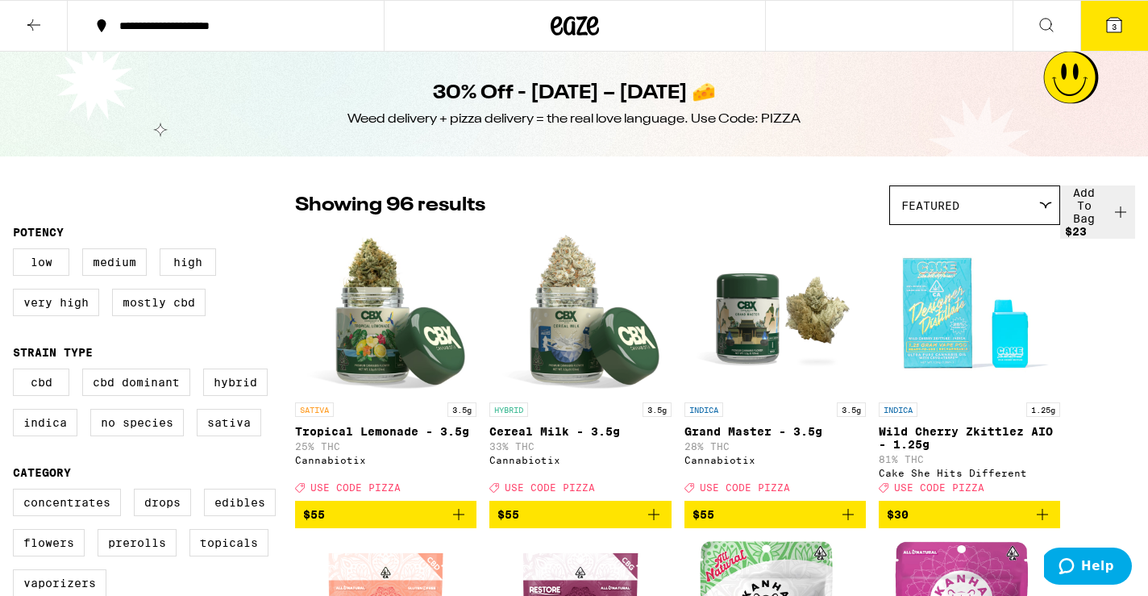
click at [568, 30] on icon at bounding box center [575, 25] width 48 height 29
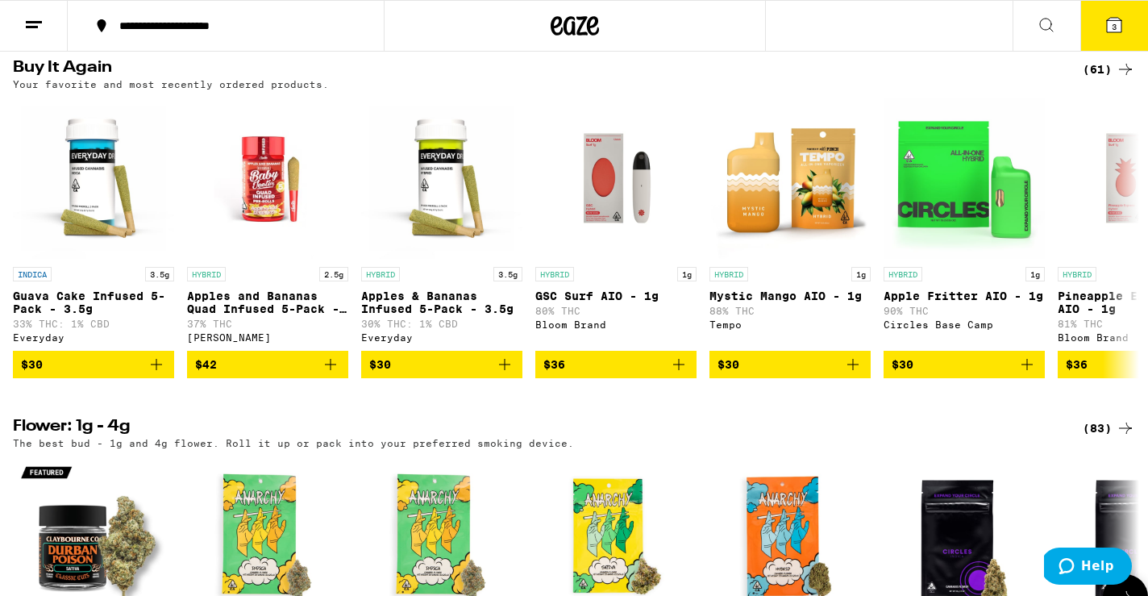
scroll to position [534, 0]
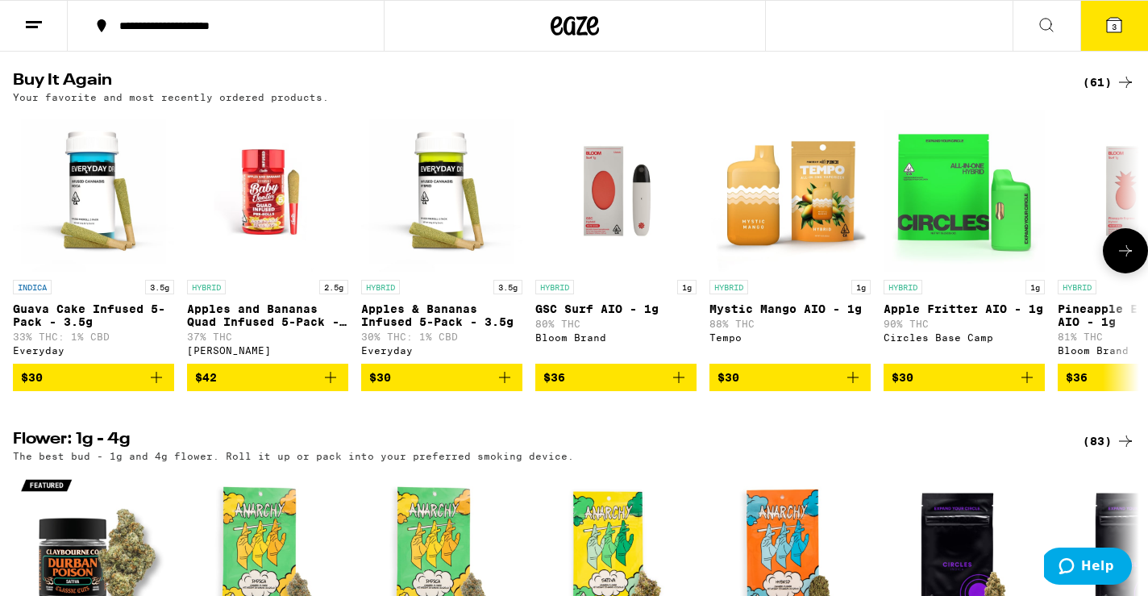
click at [855, 387] on icon "Add to bag" at bounding box center [852, 377] width 19 height 19
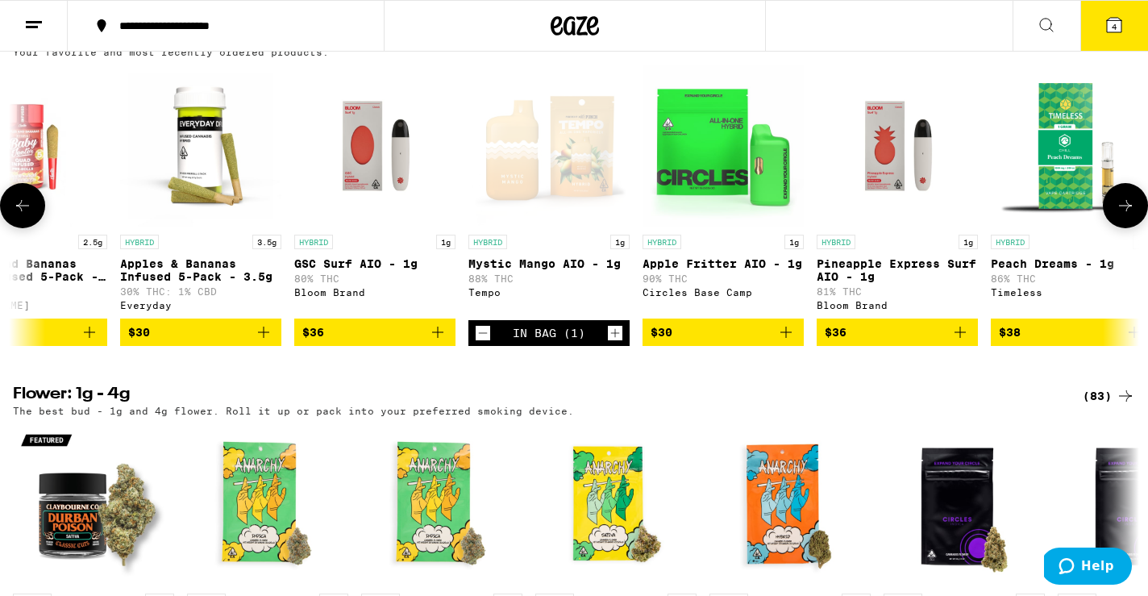
scroll to position [0, 253]
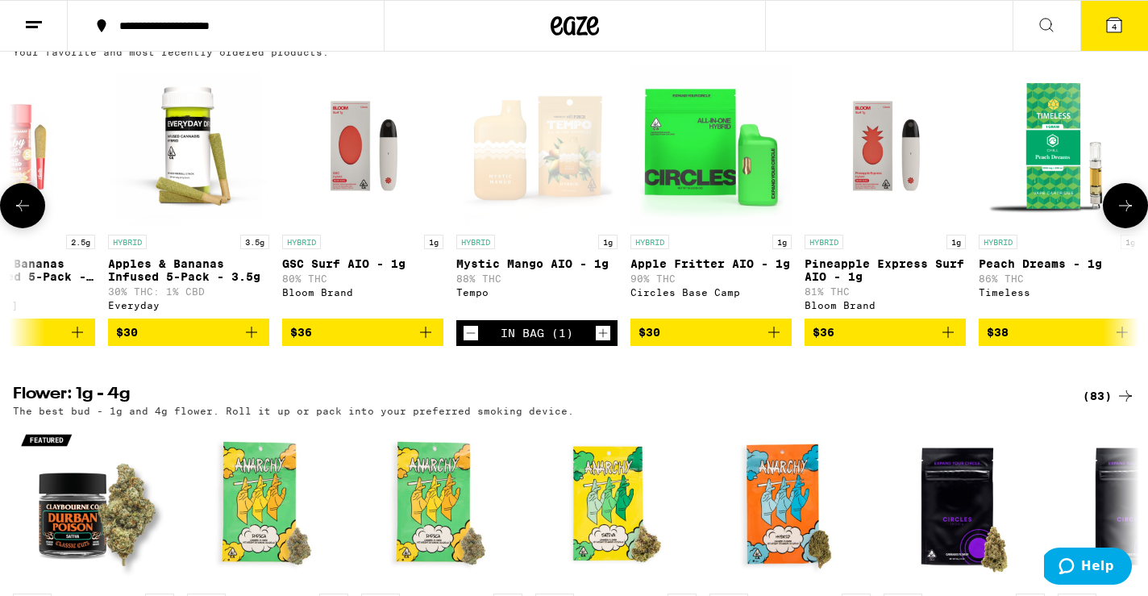
click at [767, 342] on icon "Add to bag" at bounding box center [773, 331] width 19 height 19
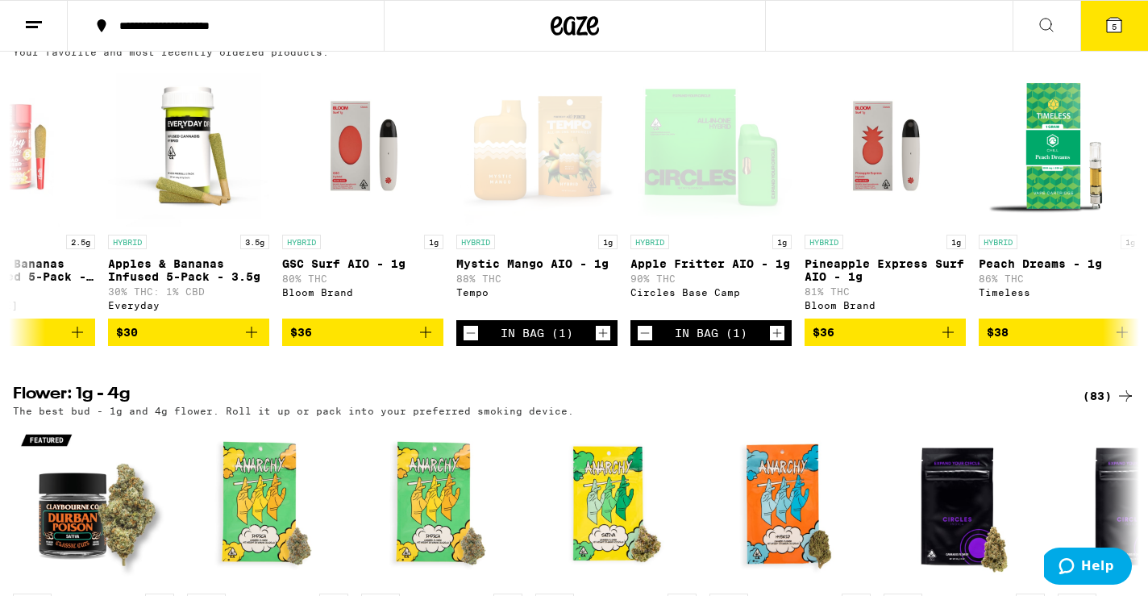
click at [1108, 27] on icon at bounding box center [1114, 25] width 15 height 15
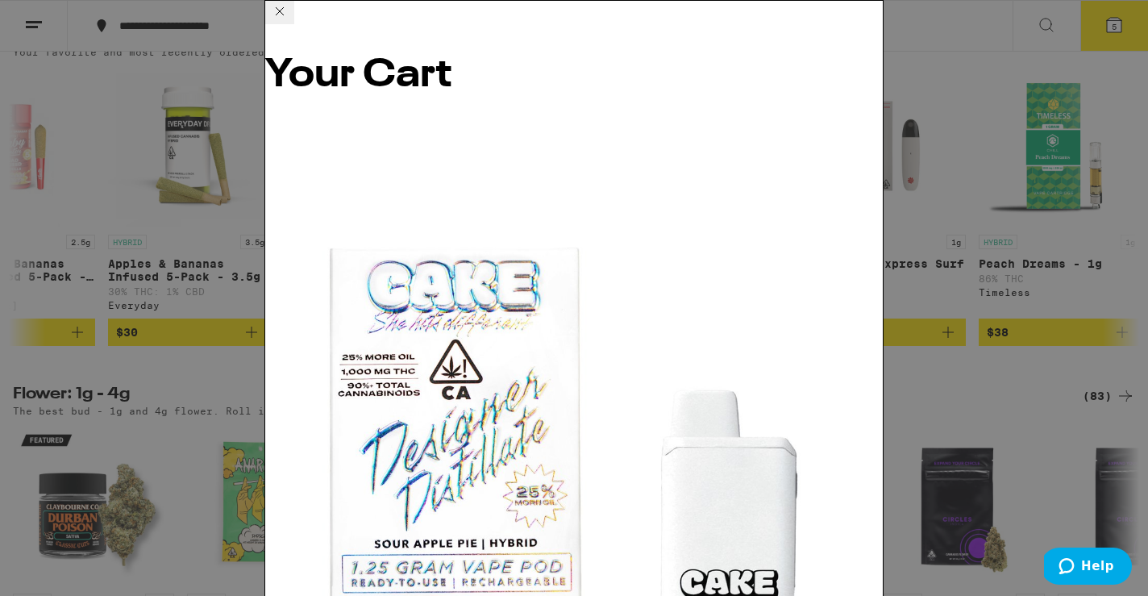
scroll to position [306, 0]
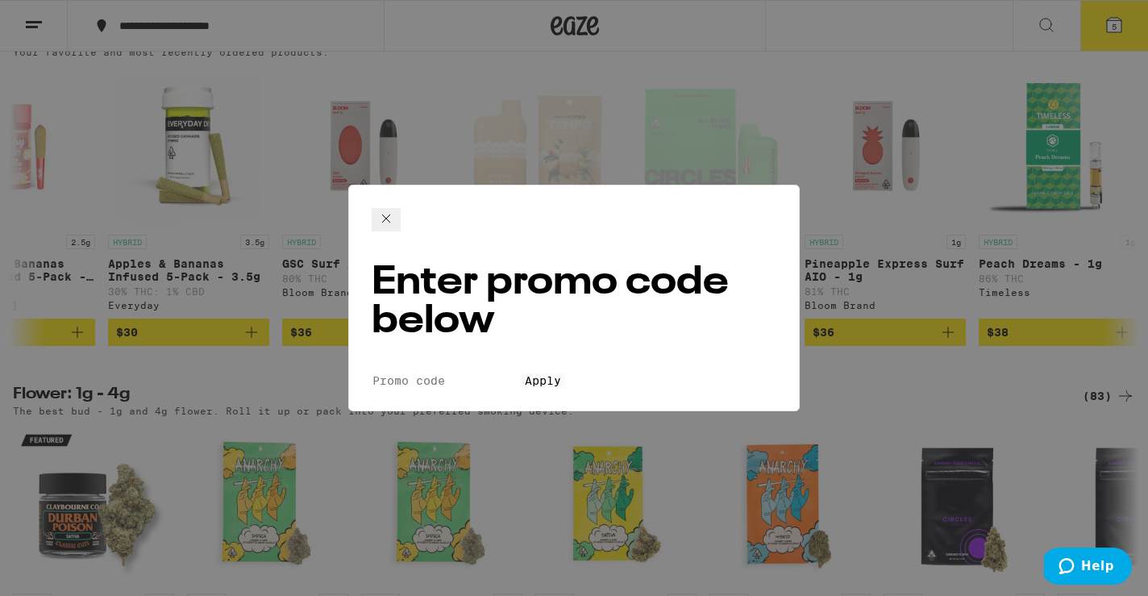
click at [520, 373] on input "Promo Code" at bounding box center [446, 380] width 148 height 15
type input "PiZZA"
click at [561, 374] on span "Apply" at bounding box center [543, 380] width 36 height 13
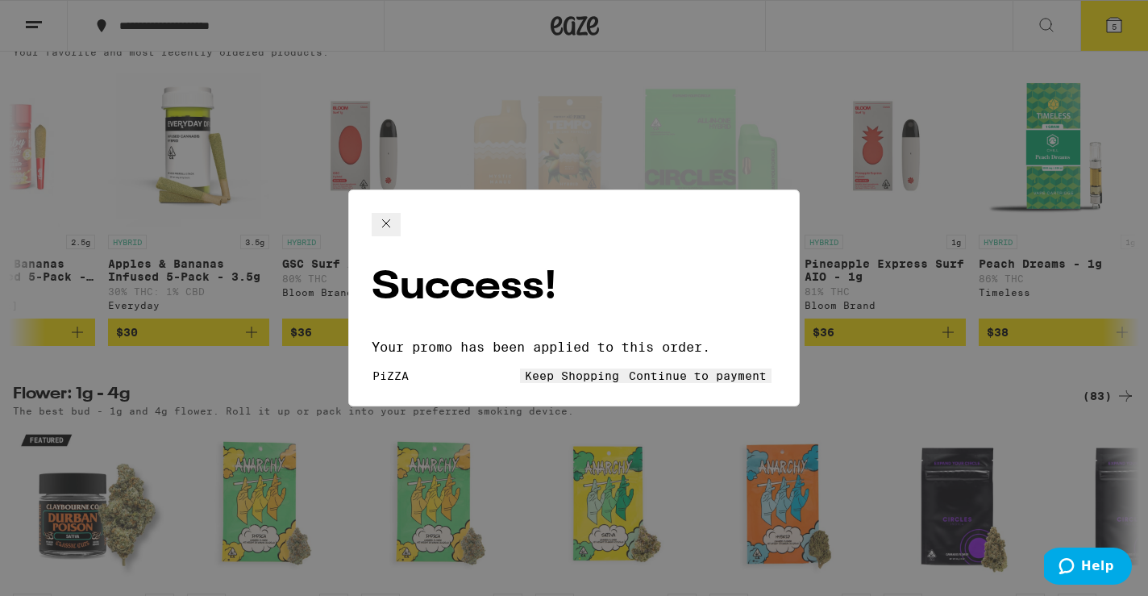
click at [641, 368] on button "Continue to payment" at bounding box center [698, 375] width 148 height 15
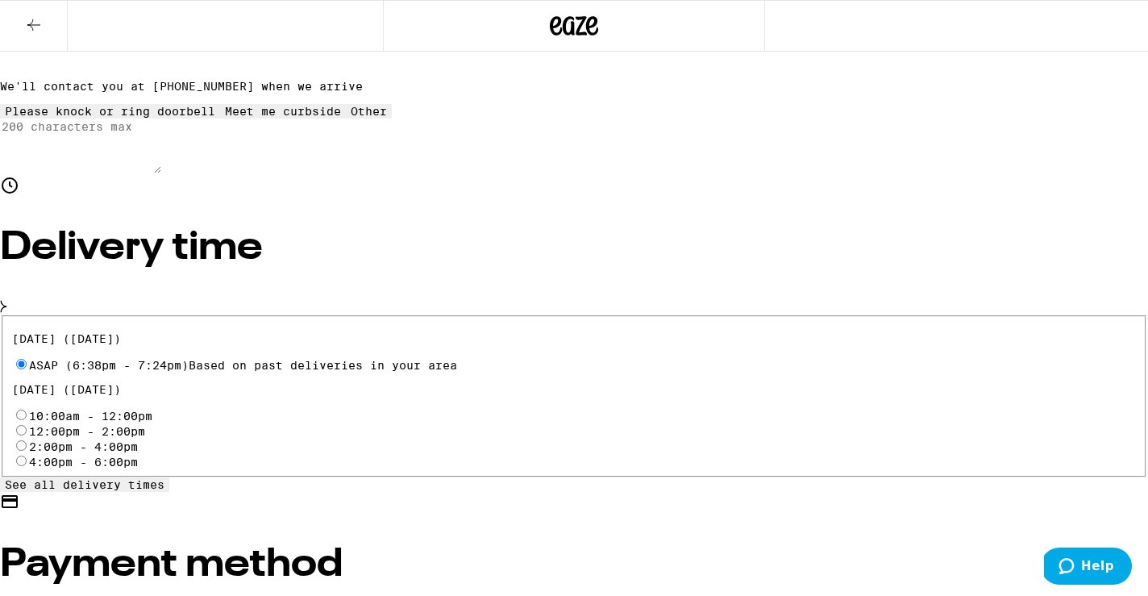
scroll to position [391, 0]
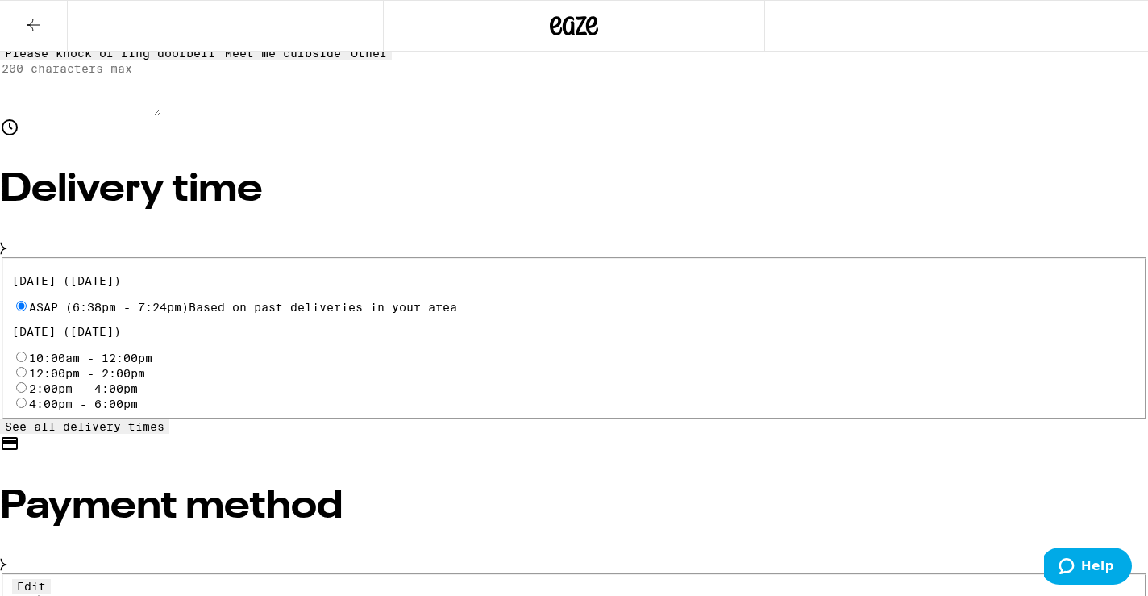
click at [27, 595] on input "Pay with Checking Account SAPPHIRE CHECKING" at bounding box center [21, 607] width 10 height 10
radio input "true"
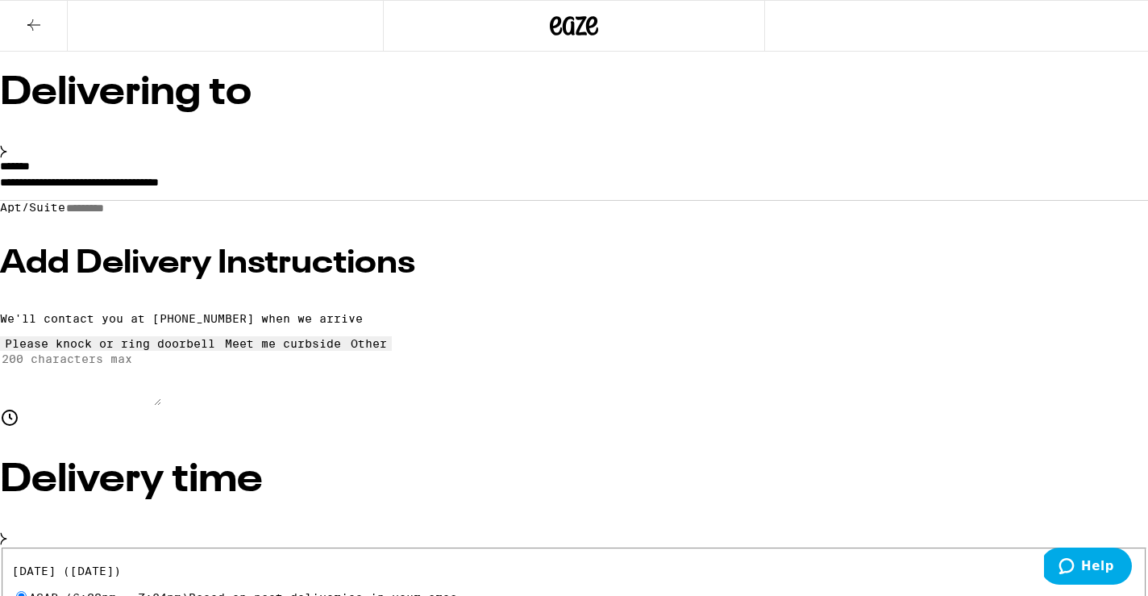
scroll to position [54, 0]
